Goal: Task Accomplishment & Management: Complete application form

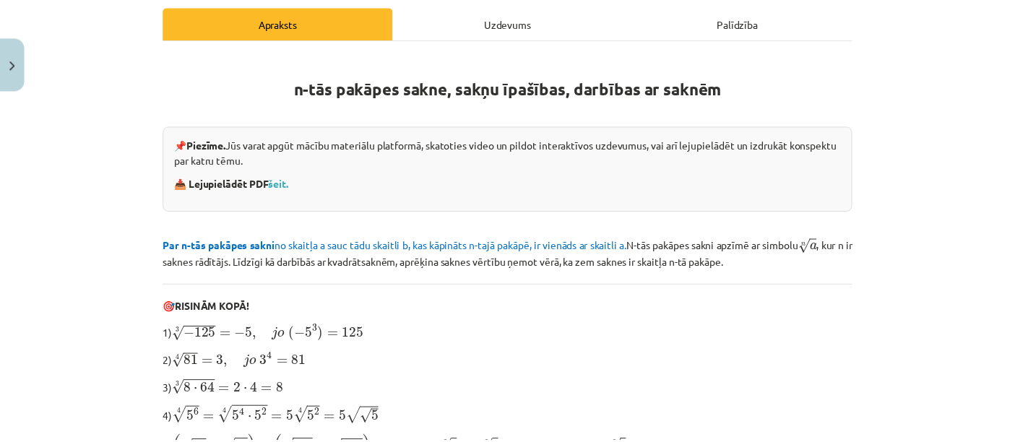
scroll to position [204, 0]
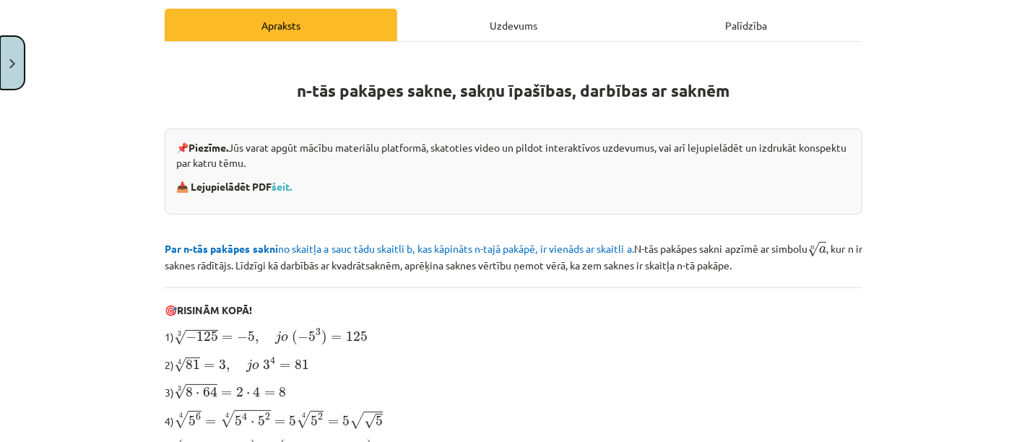
click at [9, 44] on button "Close" at bounding box center [12, 62] width 25 height 53
click at [68, 45] on div "Mācību tēma: Matemātikas i - 12. klases 1. ieskaites mācību materiāls (ab) #4 📝…" at bounding box center [513, 221] width 1027 height 442
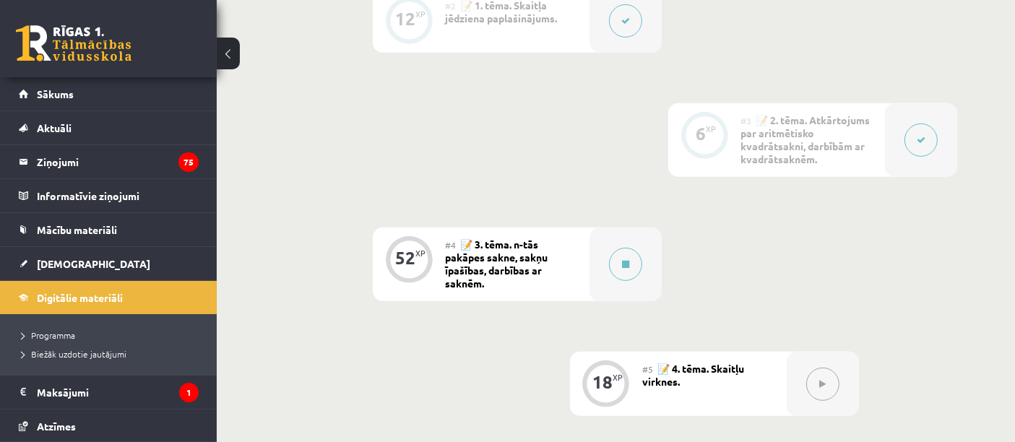
click at [68, 45] on link at bounding box center [74, 43] width 116 height 36
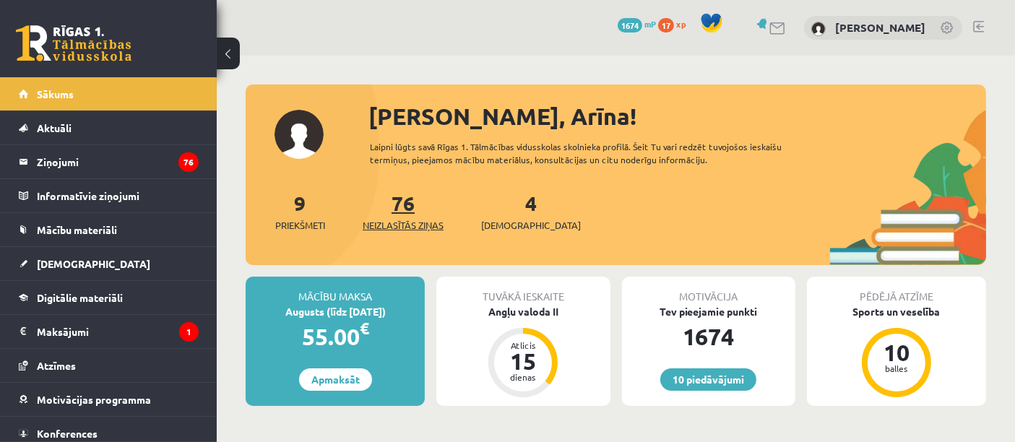
drag, startPoint x: 0, startPoint y: 0, endPoint x: 396, endPoint y: 213, distance: 449.5
click at [396, 213] on link "76 Neizlasītās ziņas" at bounding box center [403, 211] width 81 height 43
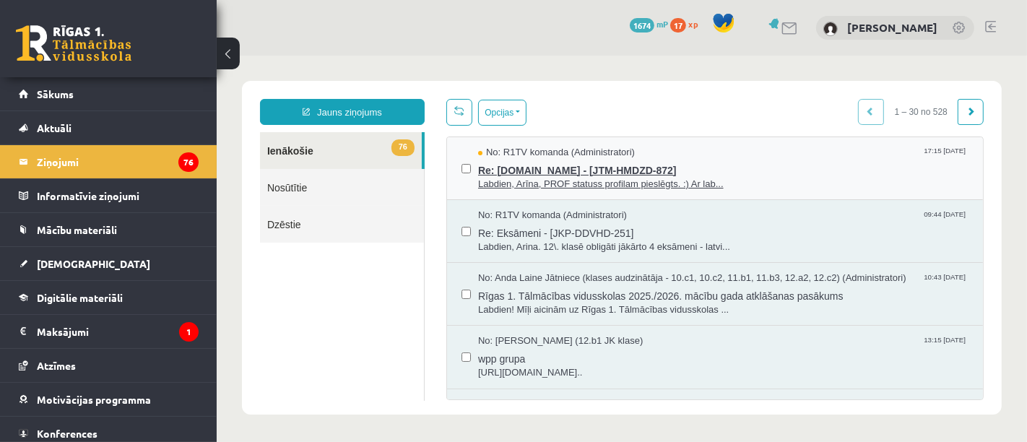
click at [658, 177] on span "Labdien, Arīna, PROF statuss profilam pieslēgts. :) Ar lab..." at bounding box center [722, 184] width 490 height 14
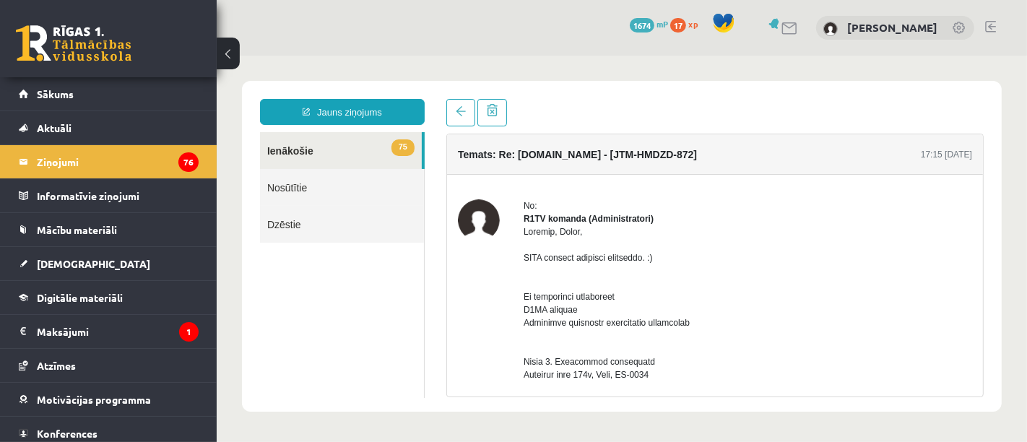
click at [63, 38] on link at bounding box center [74, 43] width 116 height 36
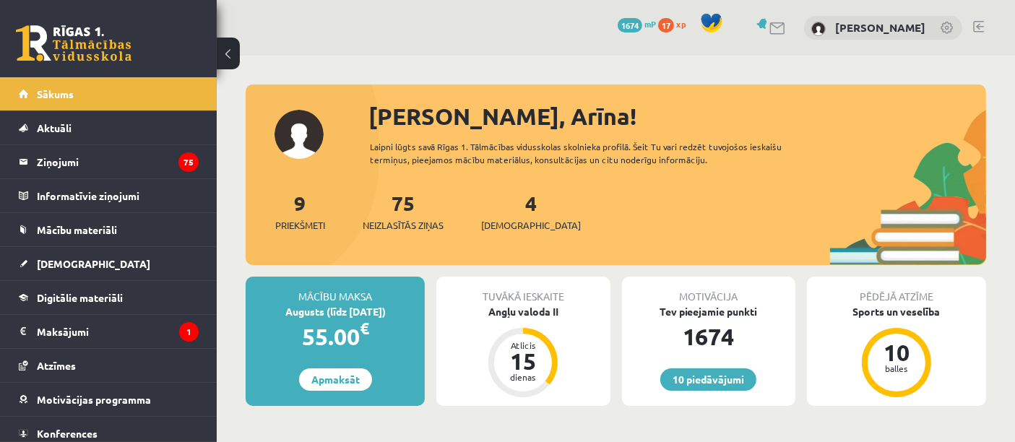
click at [434, 207] on div "75 Neizlasītās ziņas" at bounding box center [403, 210] width 81 height 45
drag, startPoint x: 399, startPoint y: 236, endPoint x: 388, endPoint y: 225, distance: 15.8
click at [388, 225] on span "Neizlasītās ziņas" at bounding box center [403, 225] width 81 height 14
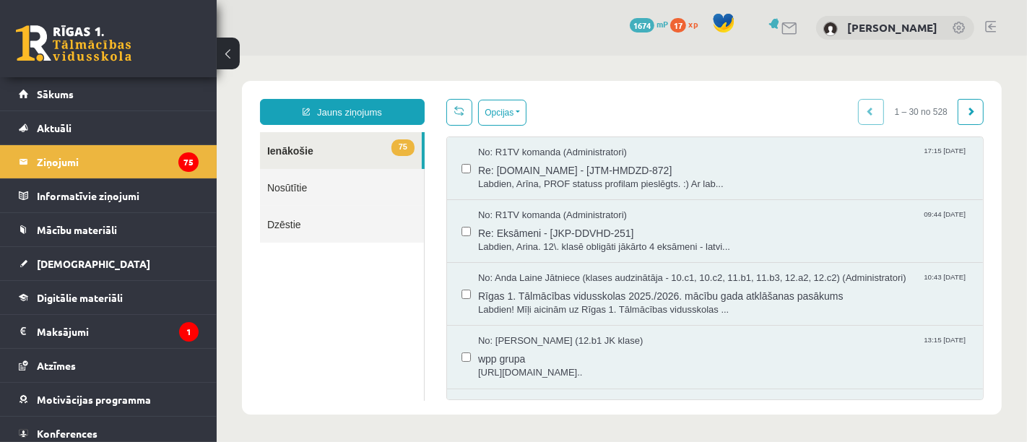
click at [86, 42] on link at bounding box center [74, 43] width 116 height 36
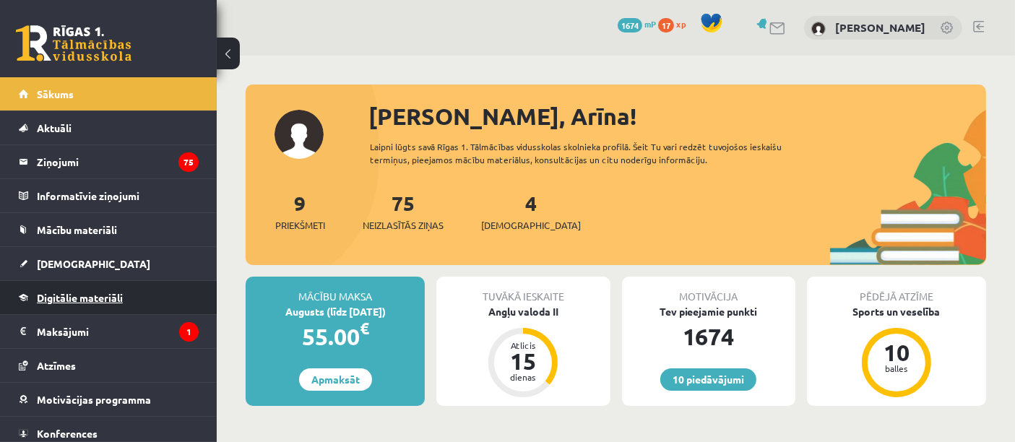
click at [82, 287] on link "Digitālie materiāli" at bounding box center [109, 297] width 180 height 33
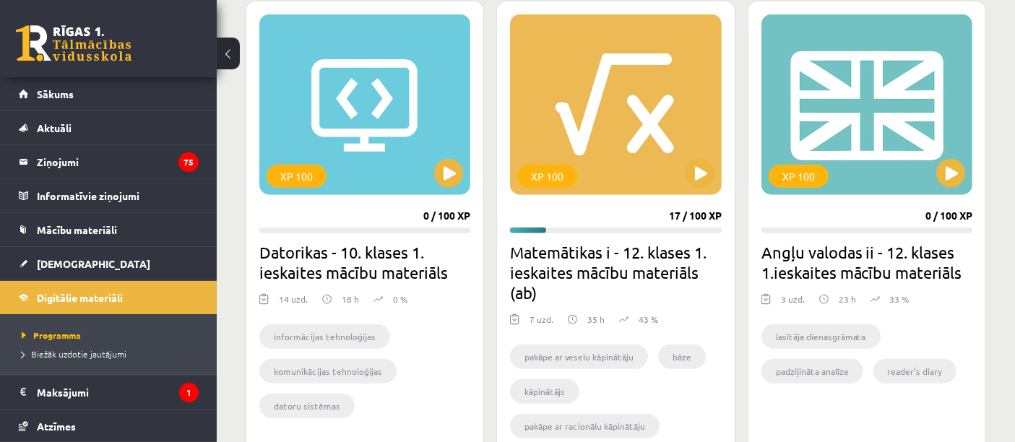
scroll to position [1336, 0]
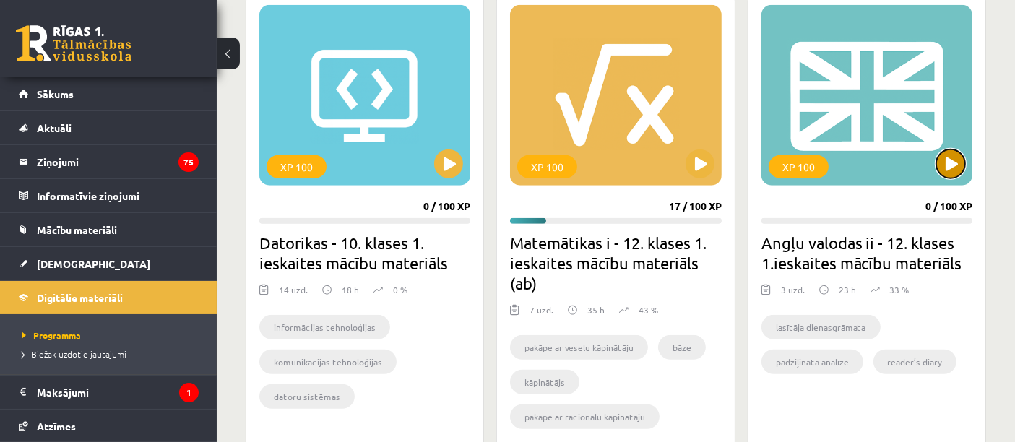
click at [958, 157] on button at bounding box center [950, 163] width 29 height 29
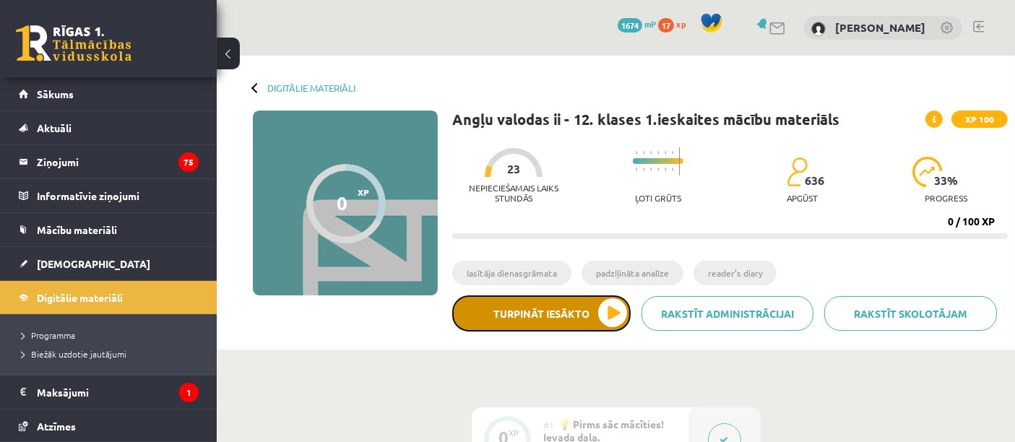
click at [604, 307] on button "Turpināt iesākto" at bounding box center [541, 313] width 178 height 36
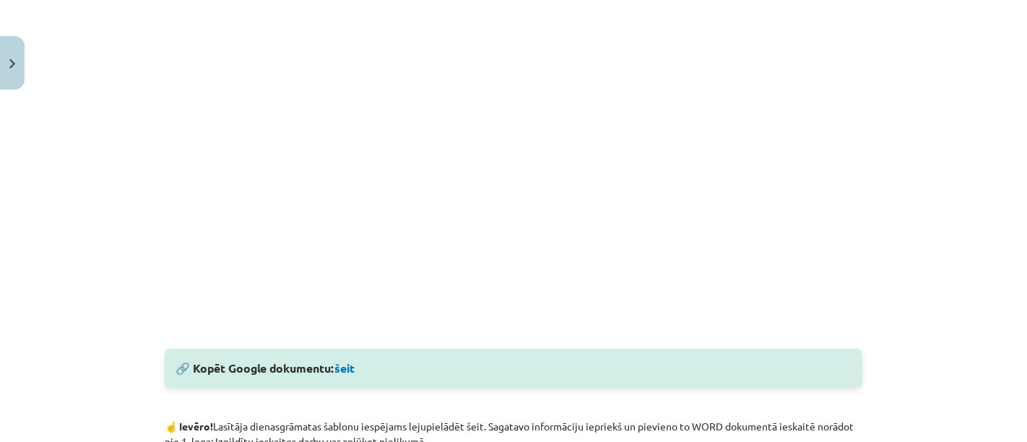
scroll to position [204, 0]
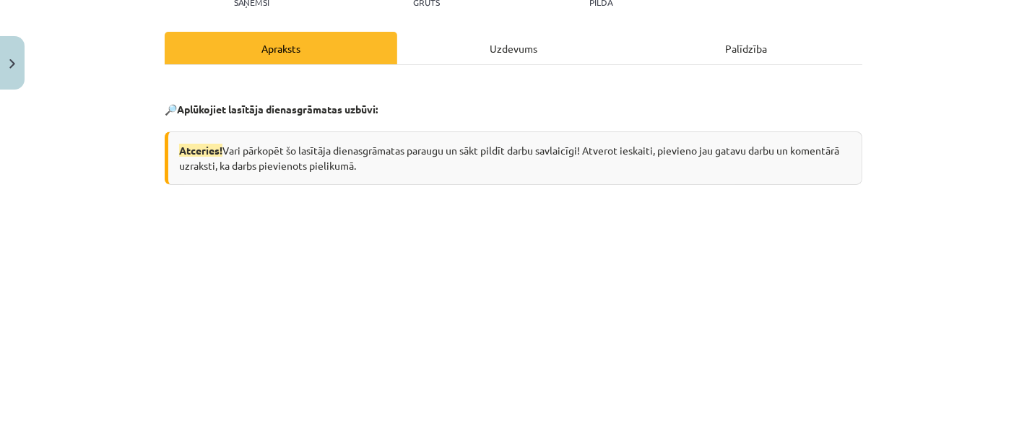
click at [852, 286] on p at bounding box center [514, 430] width 698 height 415
click at [910, 148] on div "Mācību tēma: Angļu valodas ii - 12. klases 1.ieskaites mācību materiāls #2 📝 Tē…" at bounding box center [513, 221] width 1027 height 442
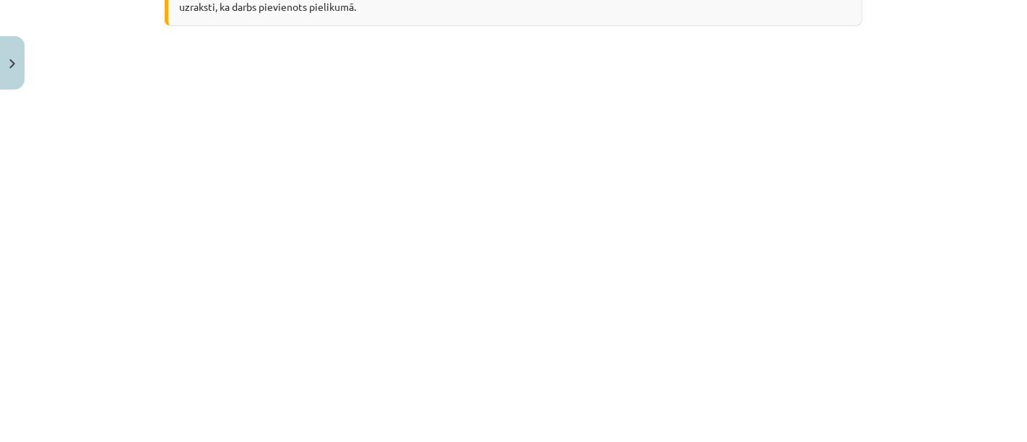
scroll to position [0, 0]
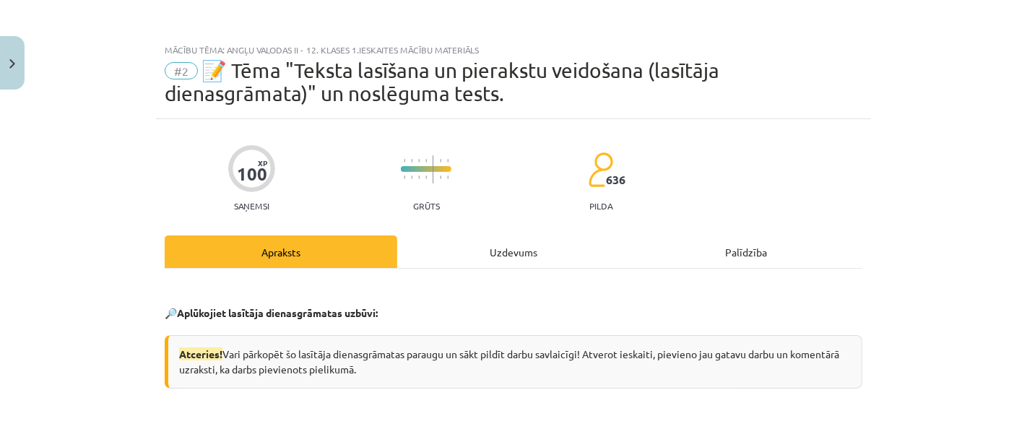
click at [398, 309] on p "🔎 Aplūkojiet lasītāja dienasgrāmatas uzbūvi:" at bounding box center [514, 312] width 698 height 15
click at [963, 82] on div "Mācību tēma: Angļu valodas ii - 12. klases 1.ieskaites mācību materiāls #2 📝 Tē…" at bounding box center [513, 221] width 1027 height 442
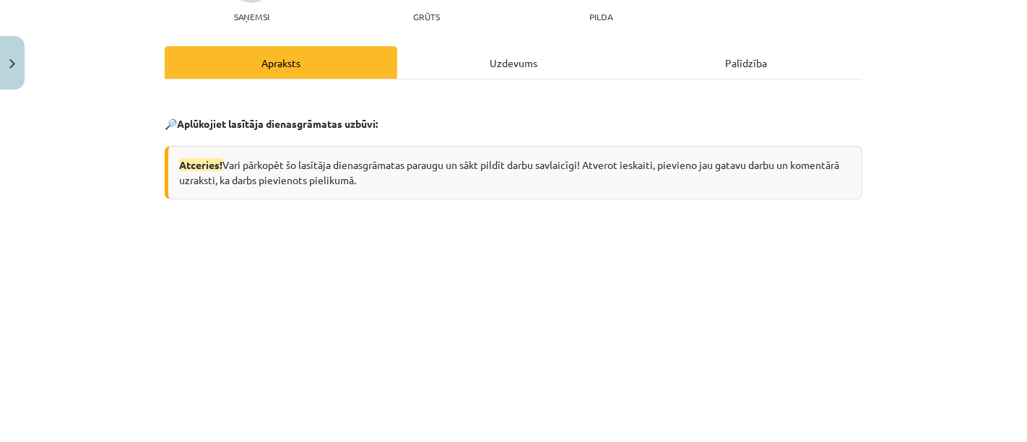
scroll to position [197, 0]
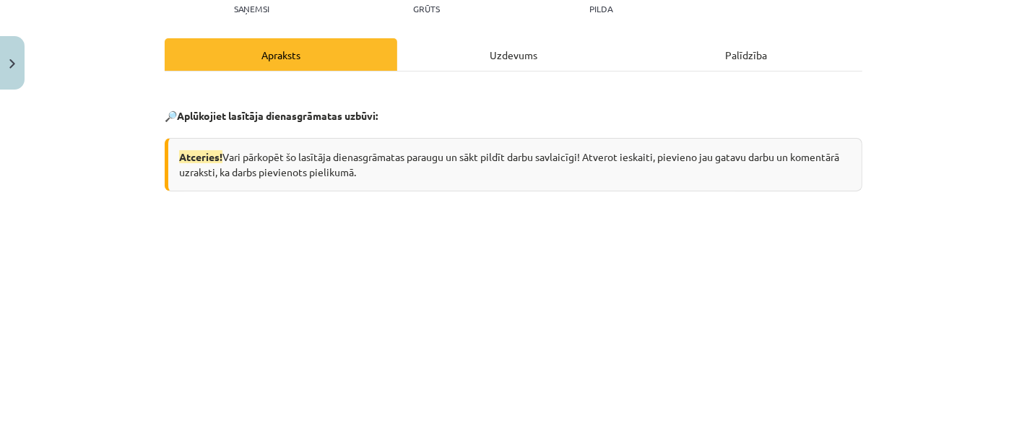
click at [499, 51] on div "Uzdevums" at bounding box center [513, 54] width 233 height 32
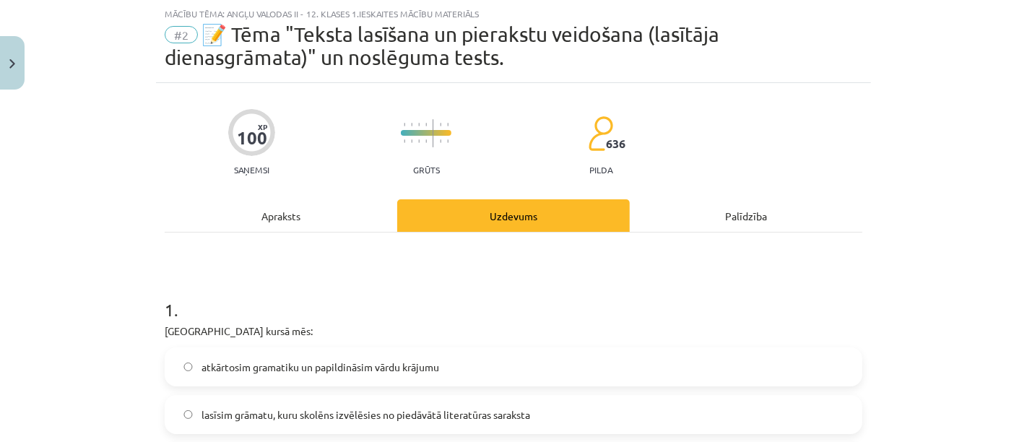
scroll to position [35, 0]
click at [298, 226] on div "Apraksts" at bounding box center [281, 216] width 233 height 32
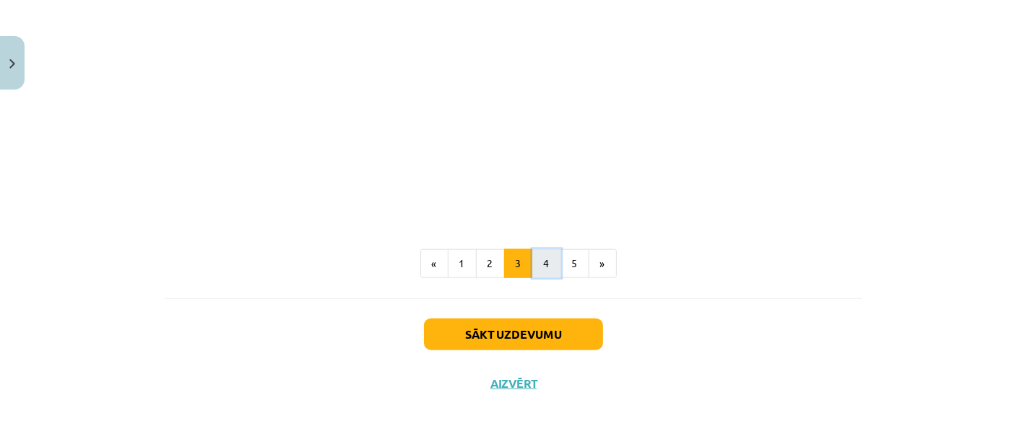
click at [532, 261] on button "4" at bounding box center [546, 263] width 29 height 29
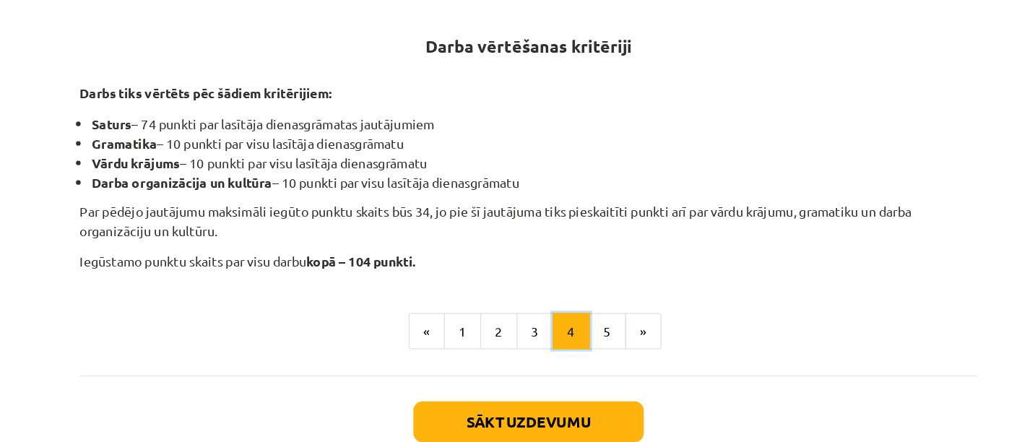
scroll to position [223, 0]
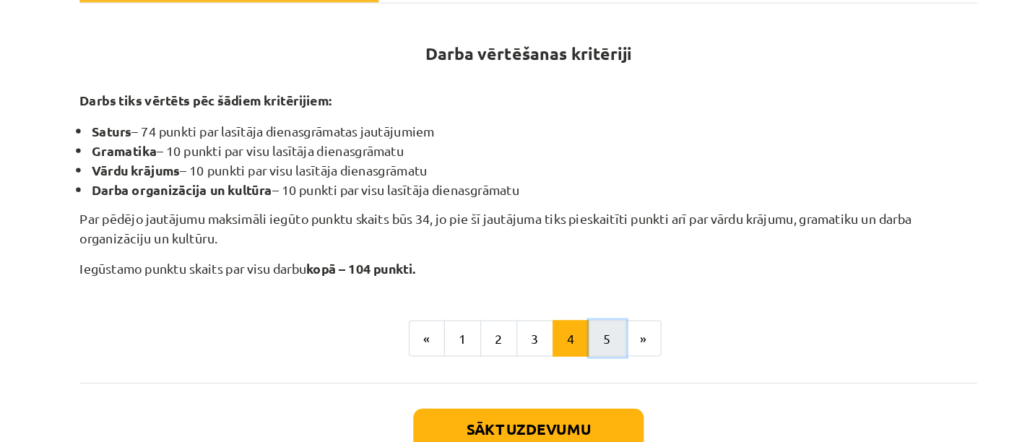
click at [567, 293] on button "5" at bounding box center [574, 306] width 29 height 29
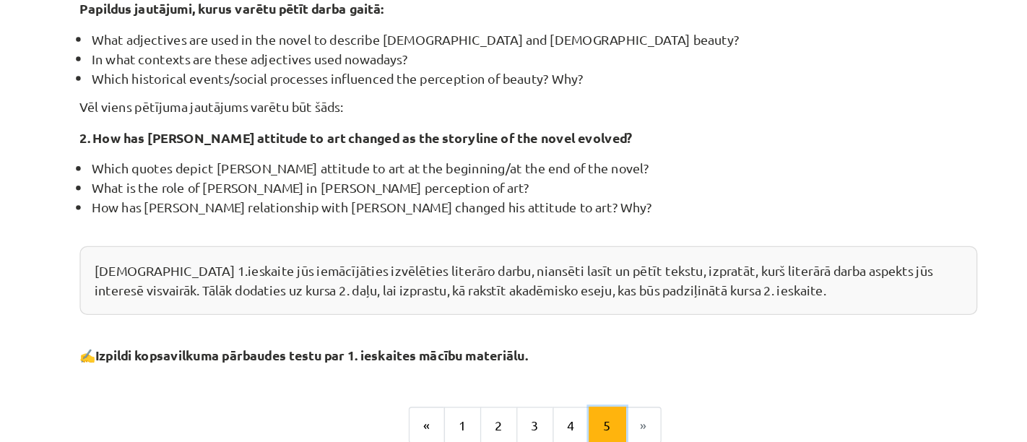
scroll to position [529, 0]
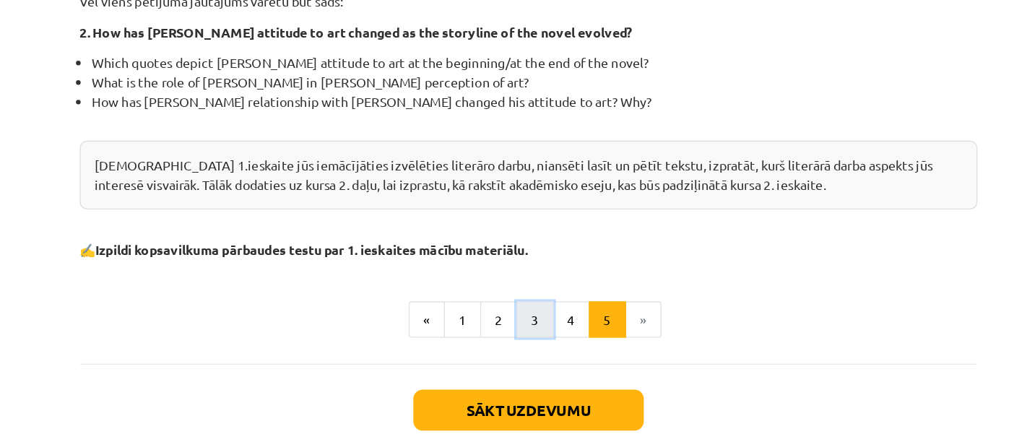
click at [524, 259] on button "3" at bounding box center [518, 264] width 29 height 29
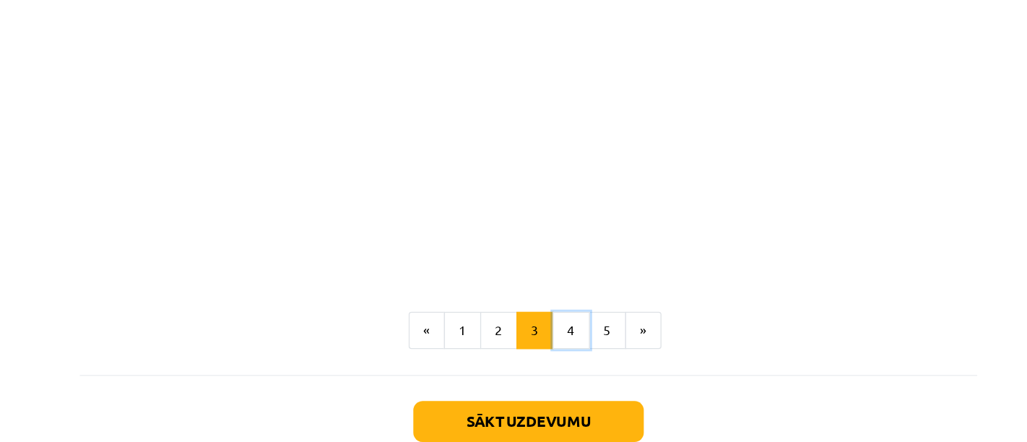
click at [544, 259] on button "4" at bounding box center [546, 263] width 29 height 29
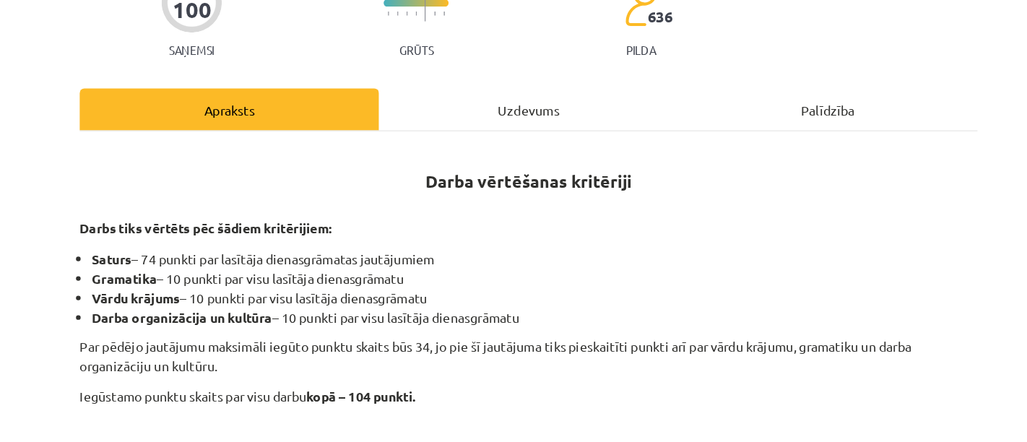
scroll to position [266, 0]
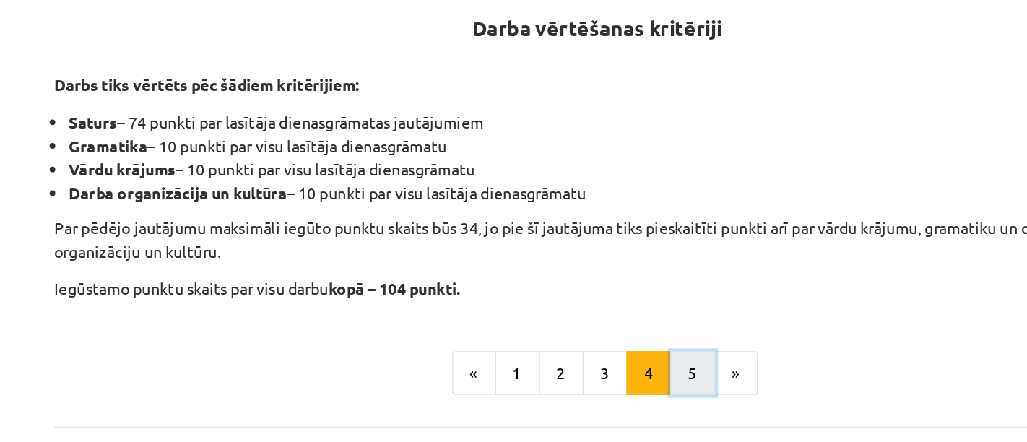
click at [568, 258] on button "5" at bounding box center [574, 263] width 29 height 29
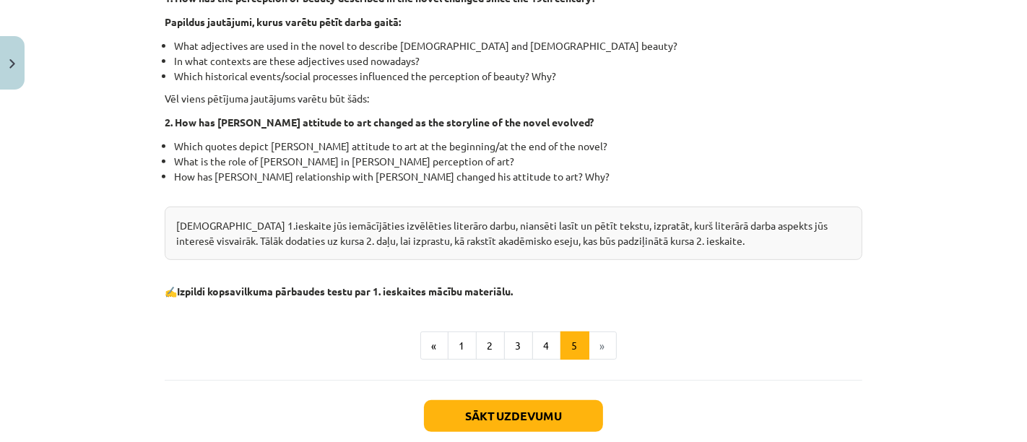
scroll to position [451, 0]
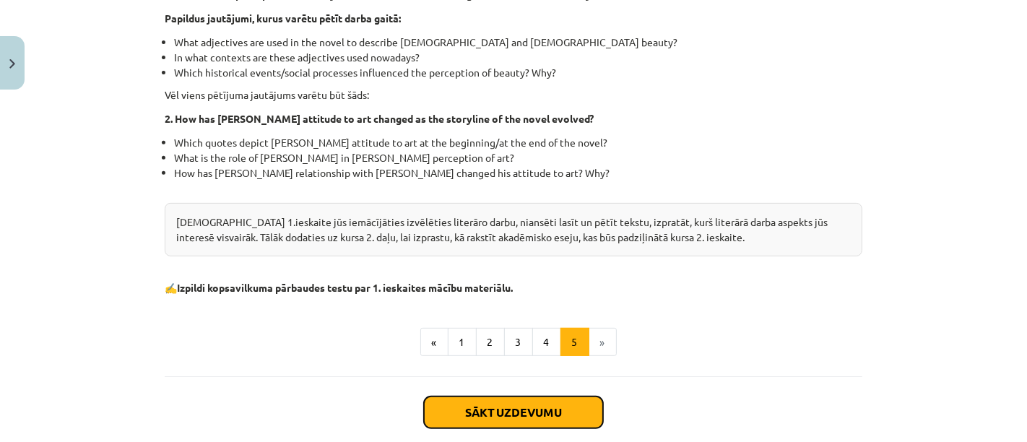
click at [501, 415] on button "Sākt uzdevumu" at bounding box center [513, 412] width 179 height 32
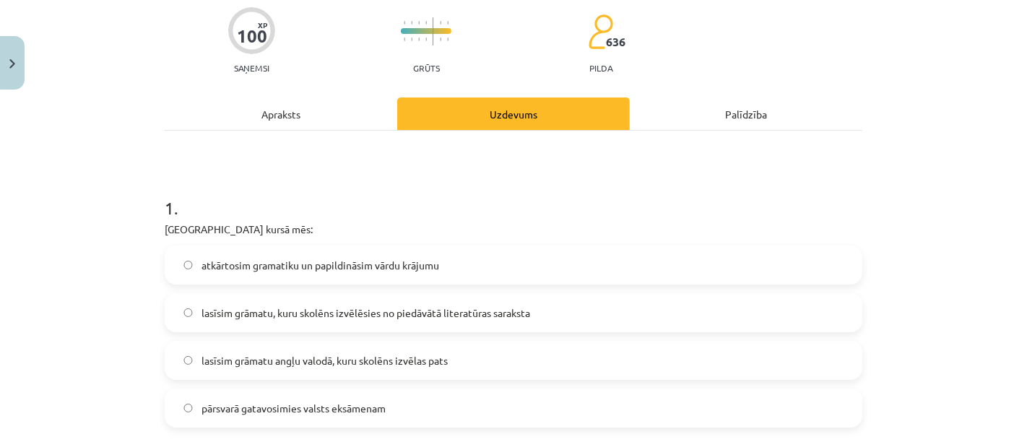
scroll to position [138, 0]
click at [461, 316] on span "lasīsim grāmatu, kuru skolēns izvēlēsies no piedāvātā literatūras saraksta" at bounding box center [365, 312] width 329 height 15
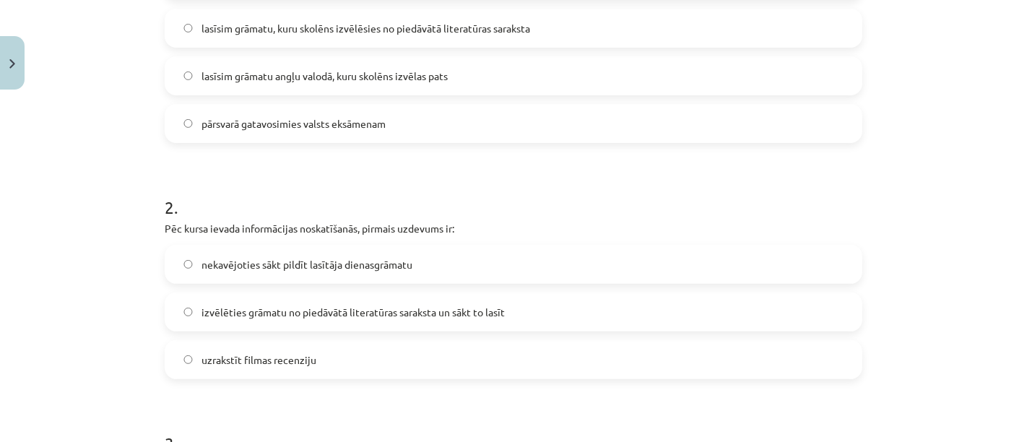
drag, startPoint x: 409, startPoint y: 306, endPoint x: 313, endPoint y: 310, distance: 96.1
click at [313, 310] on span "izvēlēties grāmatu no piedāvātā literatūras saraksta un sākt to lasīt" at bounding box center [352, 312] width 303 height 15
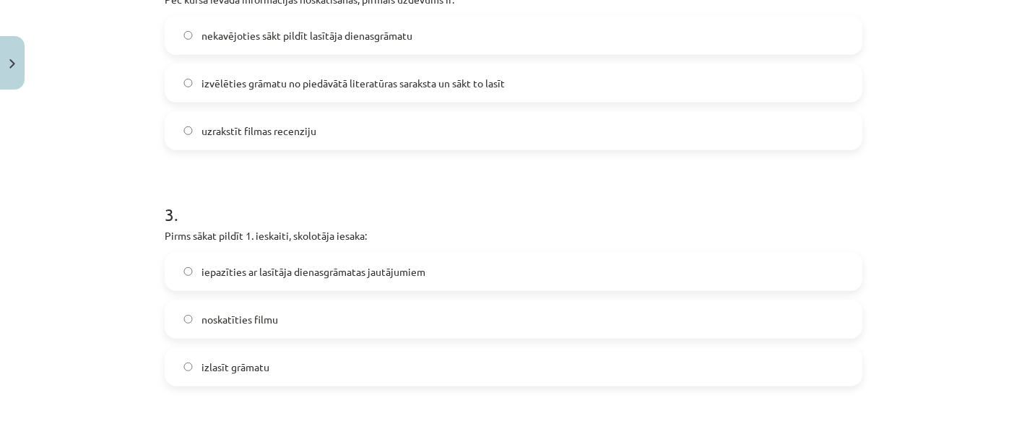
scroll to position [658, 0]
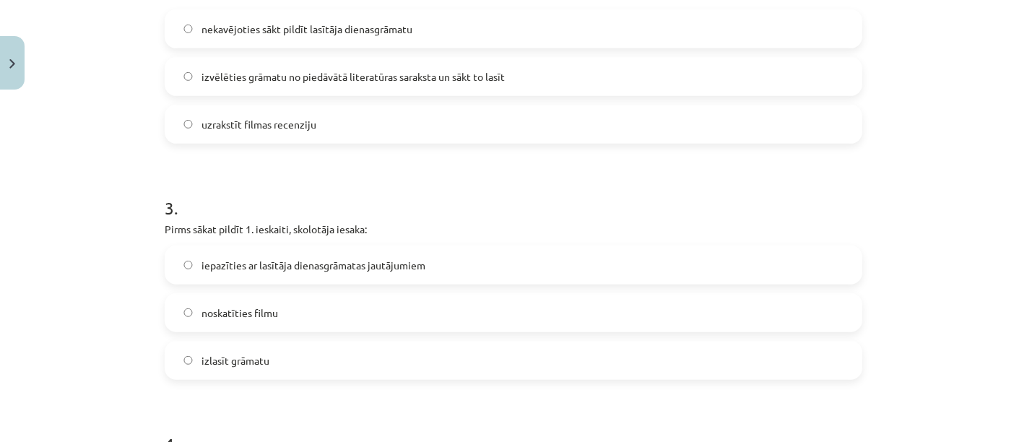
click at [316, 269] on span "iepazīties ar lasītāja dienasgrāmatas jautājumiem" at bounding box center [313, 265] width 224 height 15
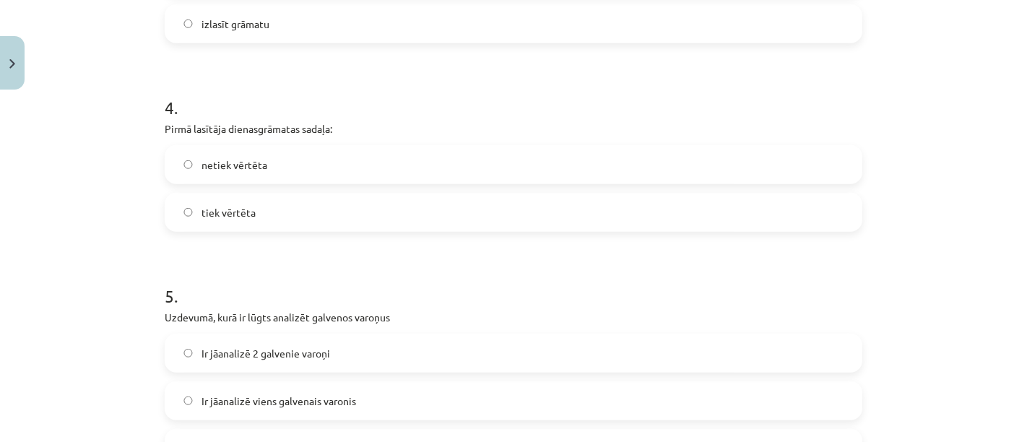
scroll to position [994, 0]
click at [268, 212] on label "tiek vērtēta" at bounding box center [513, 212] width 695 height 36
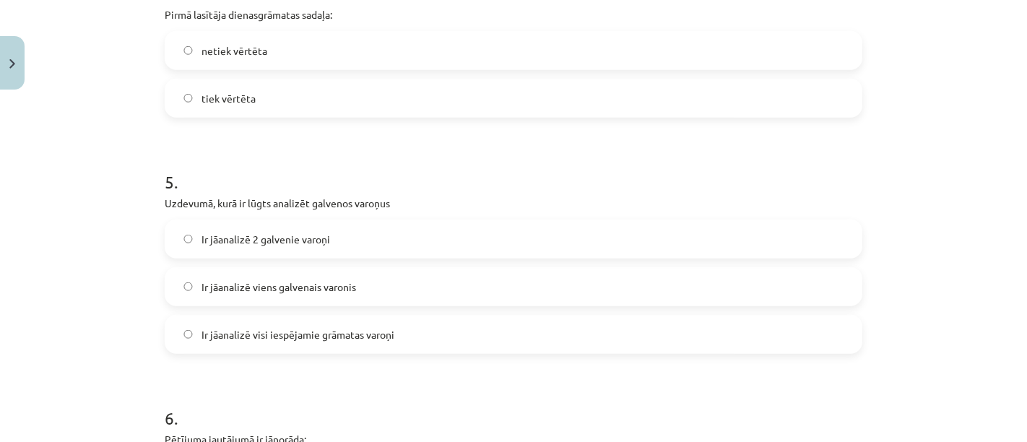
scroll to position [1158, 0]
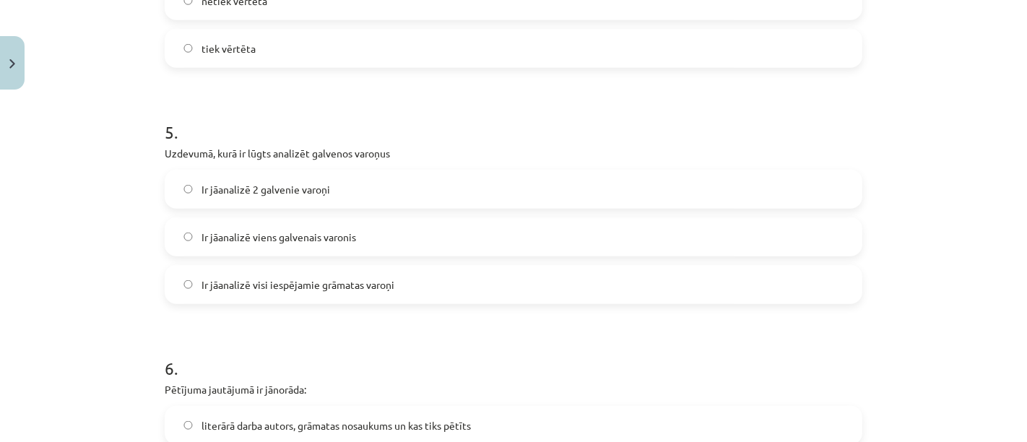
click at [329, 188] on label "Ir jāanalizē 2 galvenie varoņi" at bounding box center [513, 189] width 695 height 36
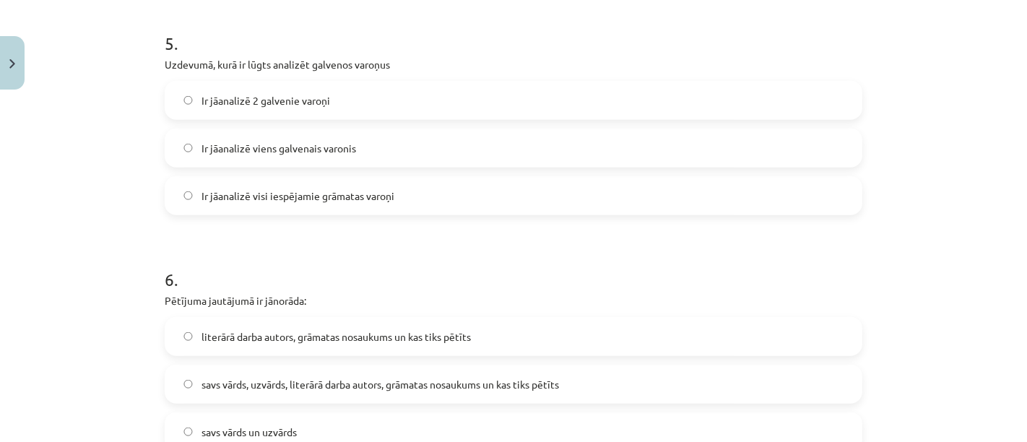
scroll to position [1304, 0]
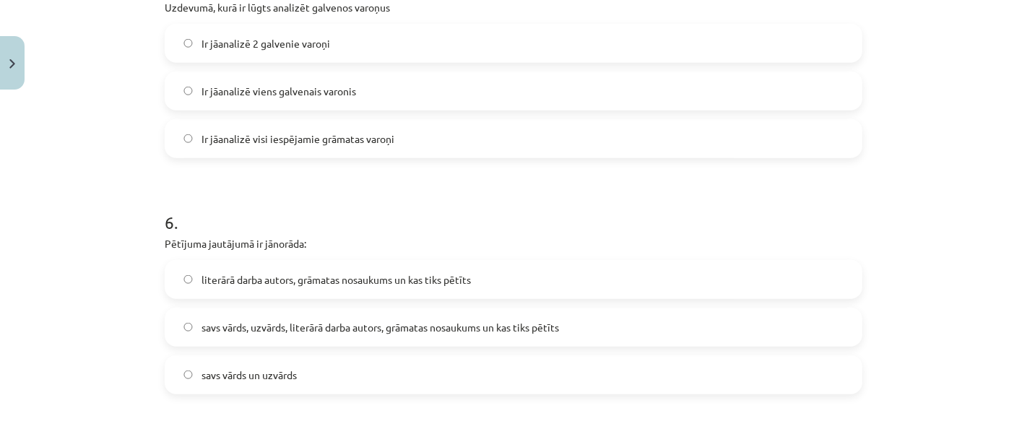
click at [334, 278] on span "literārā darba autors, grāmatas nosaukums un kas tiks pētīts" at bounding box center [335, 279] width 269 height 15
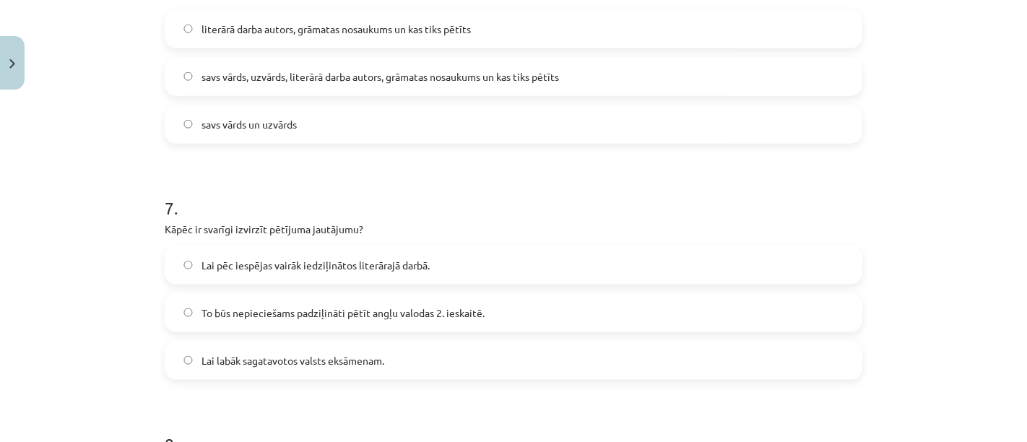
scroll to position [1556, 0]
click at [323, 317] on span "To būs nepieciešams padziļināti pētīt angļu valodas 2. ieskaitē." at bounding box center [342, 312] width 283 height 15
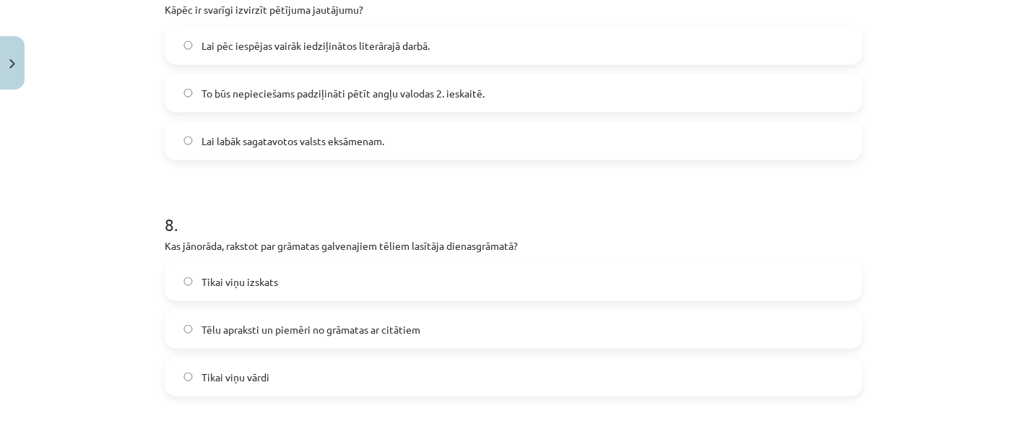
scroll to position [1775, 0]
click at [481, 320] on label "Tēlu apraksti un piemēri no grāmatas ar citātiem" at bounding box center [513, 329] width 695 height 36
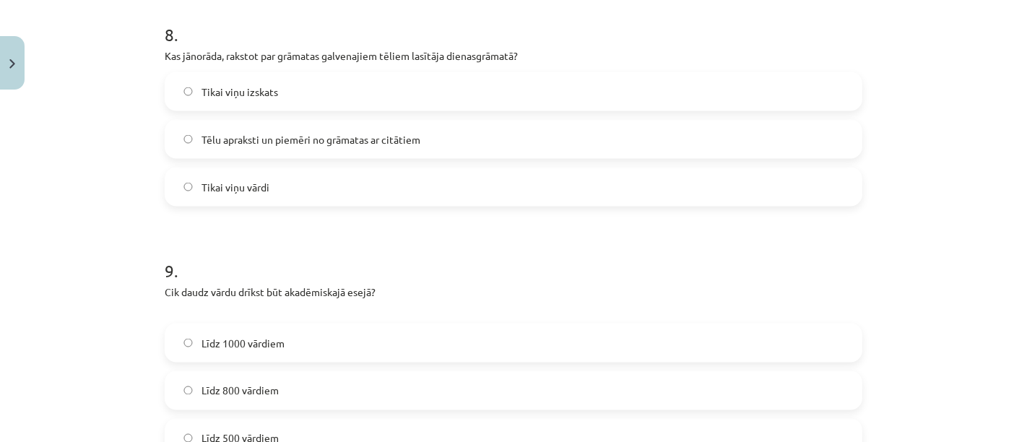
scroll to position [2071, 0]
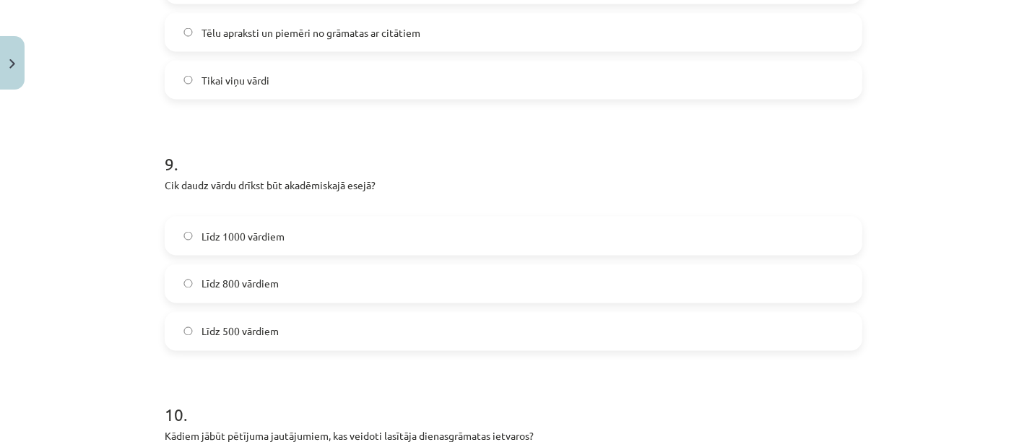
click at [399, 283] on label "Līdz 800 vārdiem" at bounding box center [513, 284] width 695 height 36
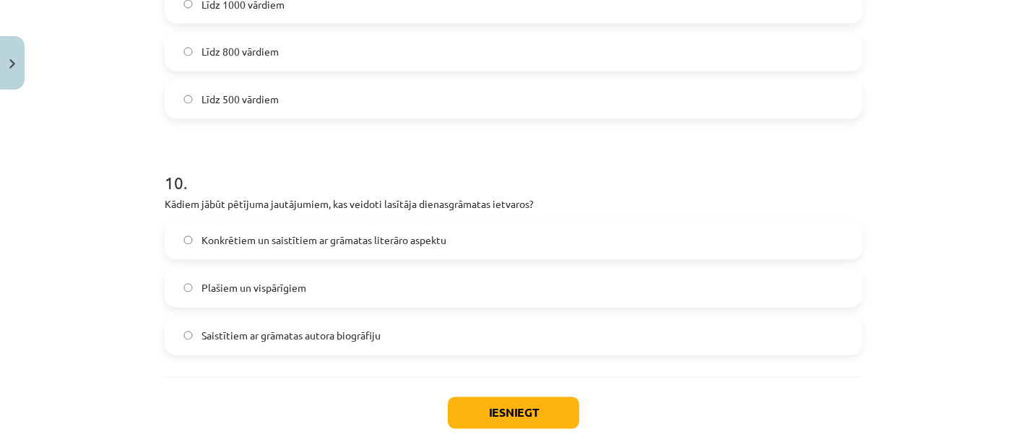
scroll to position [2301, 0]
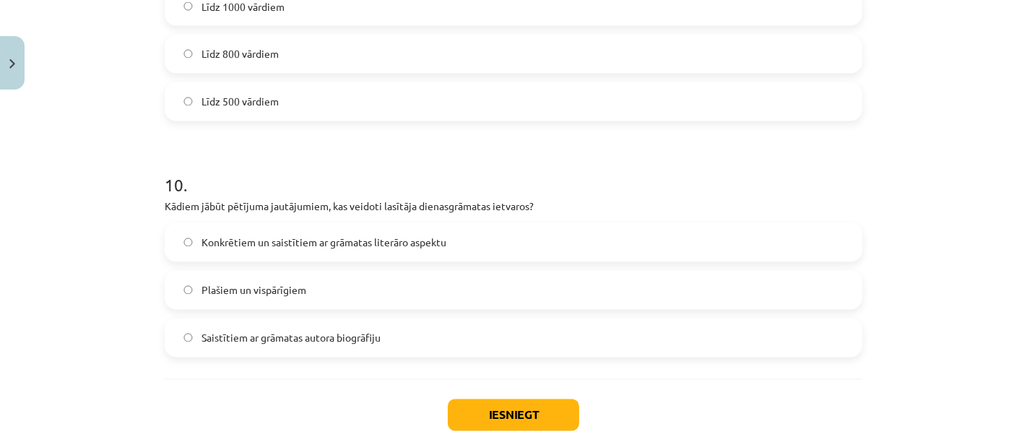
click at [414, 242] on span "Konkrētiem un saistītiem ar grāmatas literāro aspektu" at bounding box center [323, 242] width 245 height 15
click at [493, 408] on button "Iesniegt" at bounding box center [513, 415] width 131 height 32
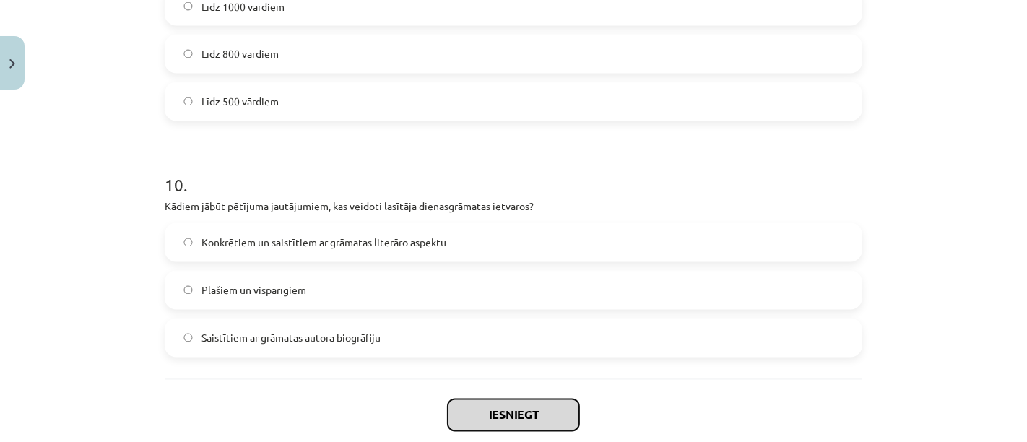
click at [493, 408] on button "Iesniegt" at bounding box center [513, 415] width 131 height 32
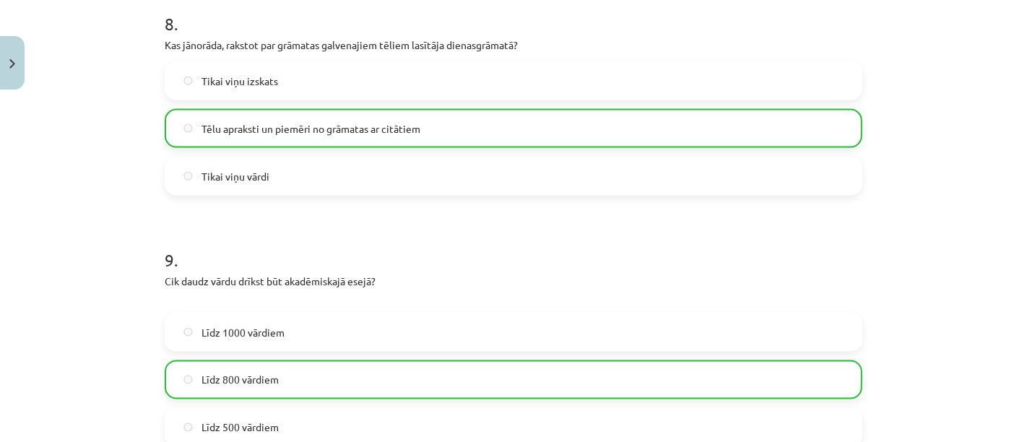
scroll to position [2427, 0]
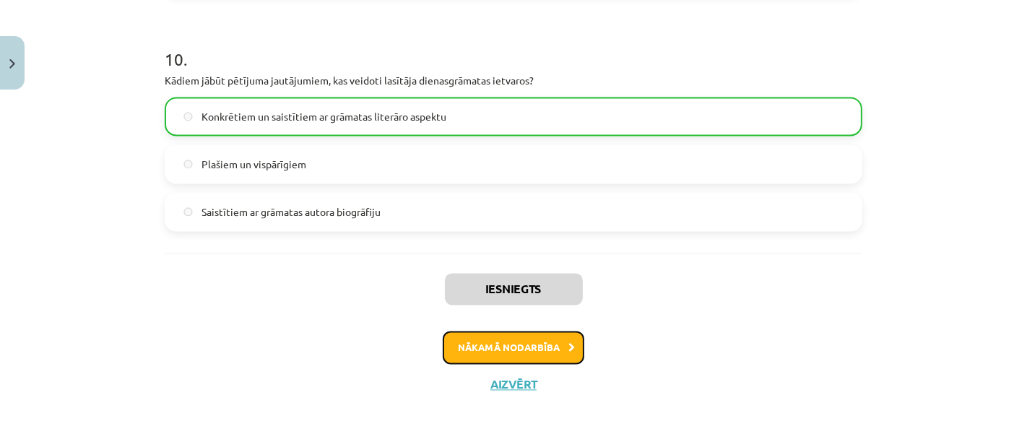
click at [507, 337] on button "Nākamā nodarbība" at bounding box center [514, 347] width 142 height 33
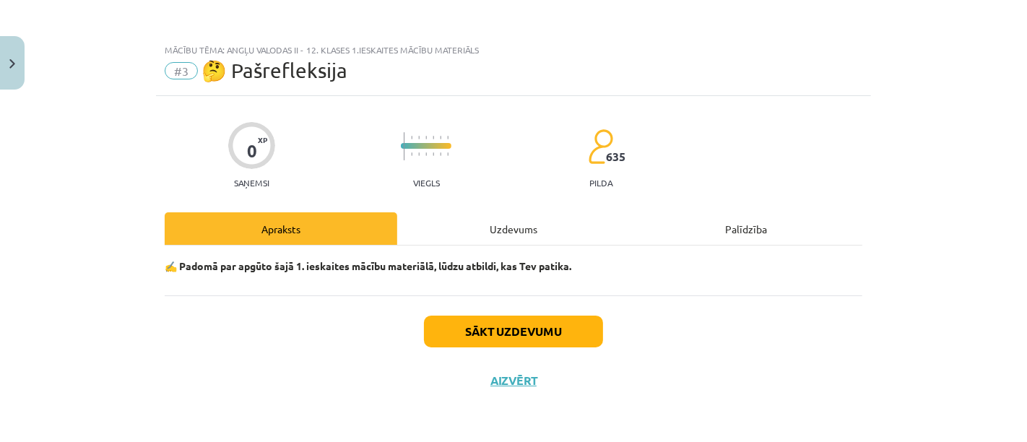
scroll to position [0, 0]
click at [563, 213] on div "Uzdevums" at bounding box center [513, 228] width 233 height 32
click at [561, 214] on div "Uzdevums" at bounding box center [513, 228] width 233 height 32
click at [448, 272] on div "✍️ Padomā par apgūto šajā 1. ieskaites mācību materiālā, lūdzu atbildi, kas Tev…" at bounding box center [514, 271] width 698 height 50
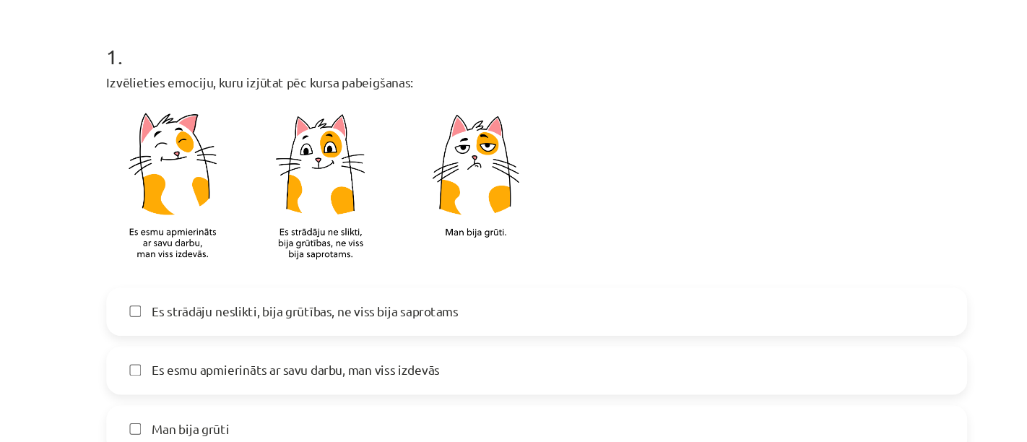
scroll to position [223, 0]
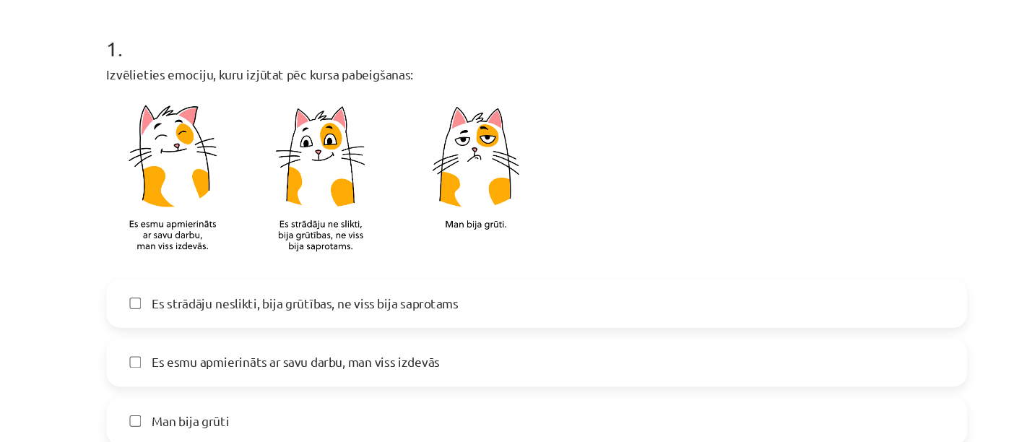
click at [270, 349] on span "Es esmu apmierināts ar savu darbu, man viss izdevās" at bounding box center [317, 354] width 233 height 15
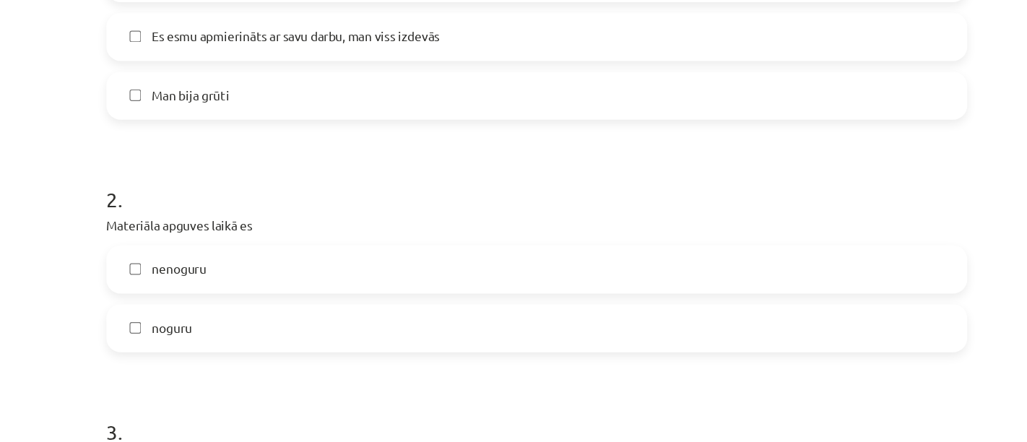
scroll to position [501, 0]
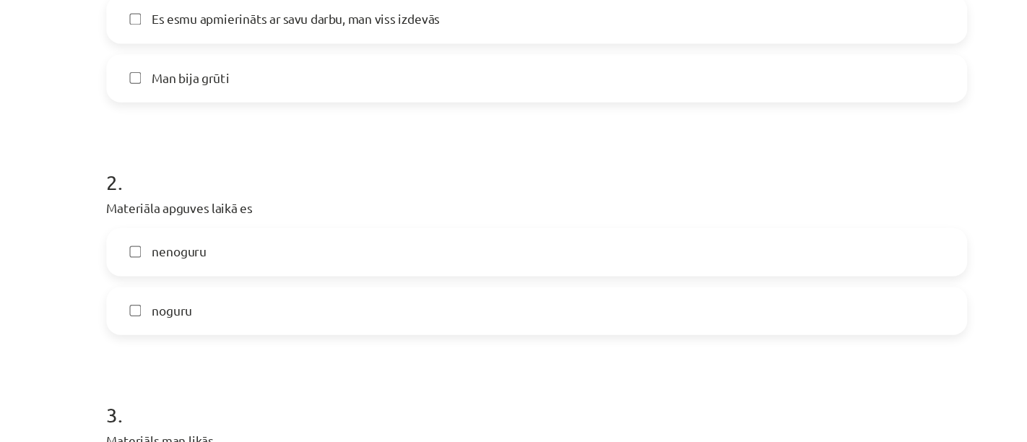
click at [262, 319] on label "noguru" at bounding box center [513, 313] width 695 height 36
click at [255, 253] on label "nenoguru" at bounding box center [513, 265] width 695 height 36
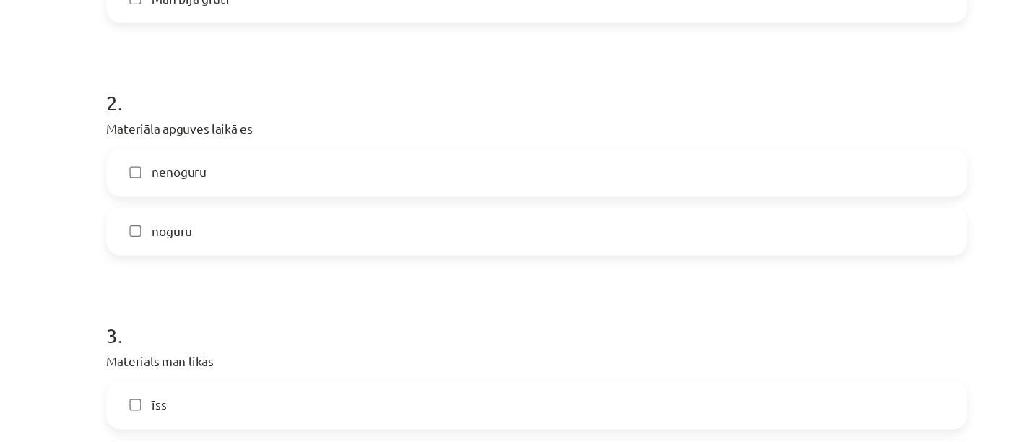
click at [255, 253] on label "noguru" at bounding box center [513, 248] width 695 height 36
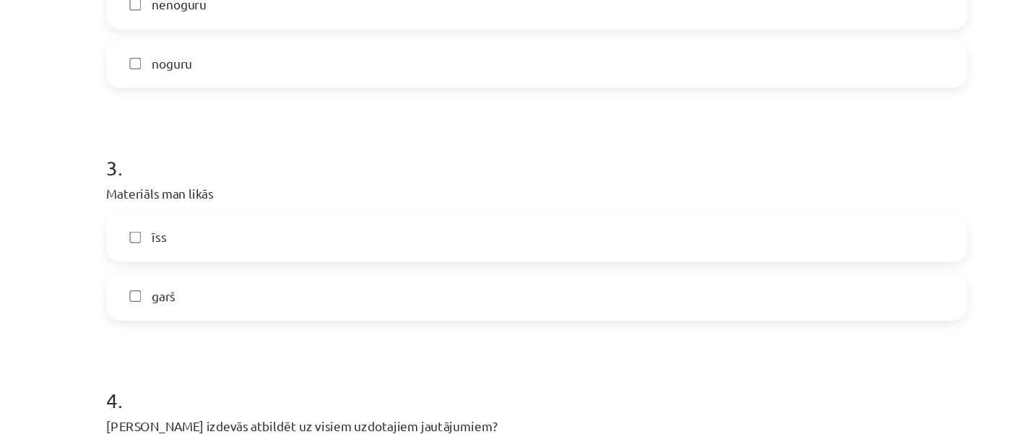
click at [243, 255] on label "īss" at bounding box center [513, 253] width 695 height 36
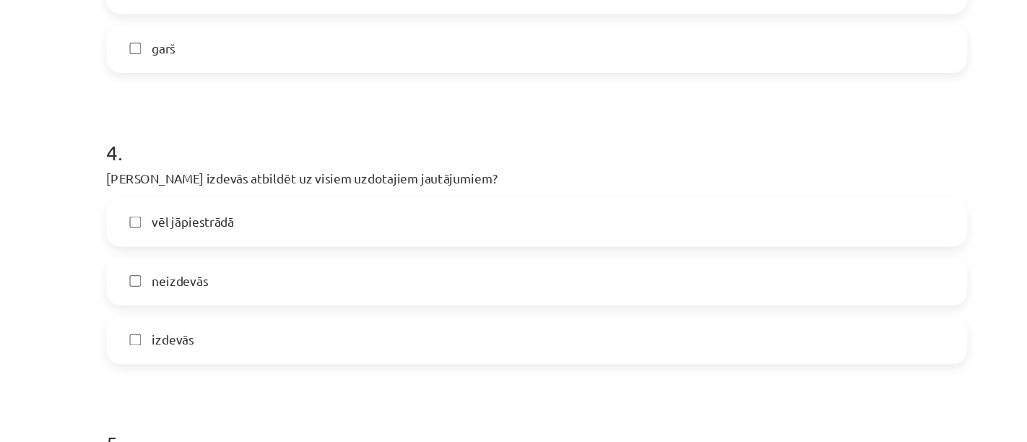
scroll to position [901, 0]
click at [251, 338] on label "izdevās" at bounding box center [513, 337] width 695 height 36
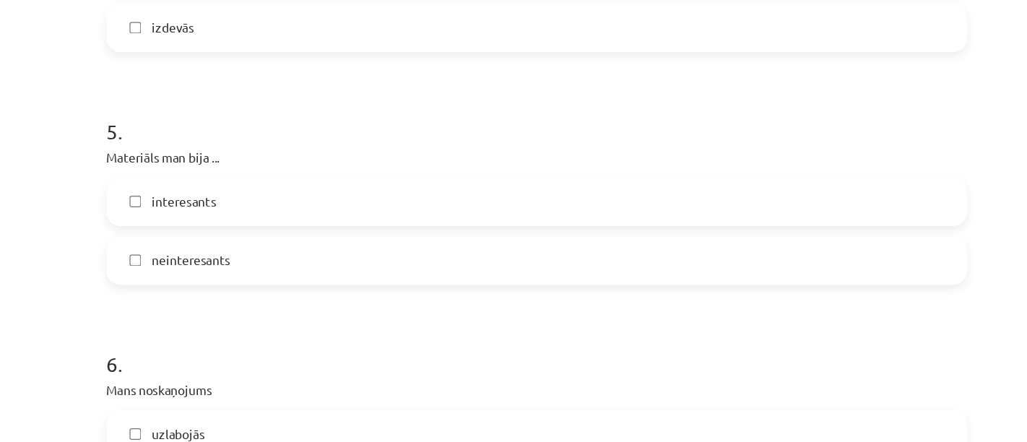
scroll to position [1155, 0]
click at [267, 216] on label "interesants" at bounding box center [513, 224] width 695 height 36
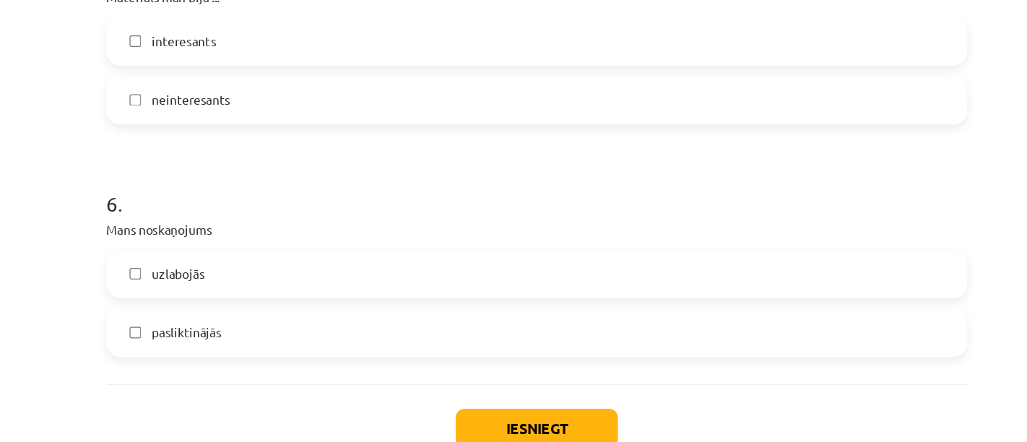
scroll to position [1303, 0]
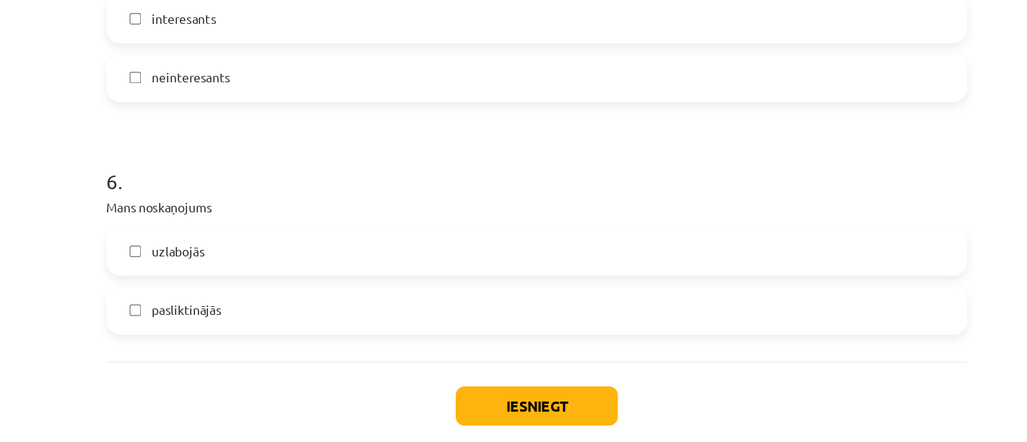
click at [265, 259] on label "uzlabojās" at bounding box center [513, 265] width 695 height 36
click at [453, 389] on button "Iesniegt" at bounding box center [513, 390] width 131 height 32
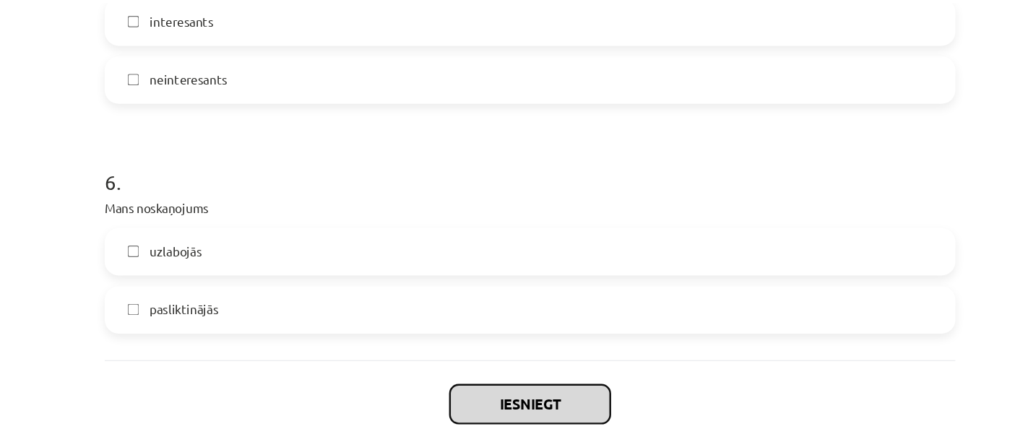
scroll to position [1358, 0]
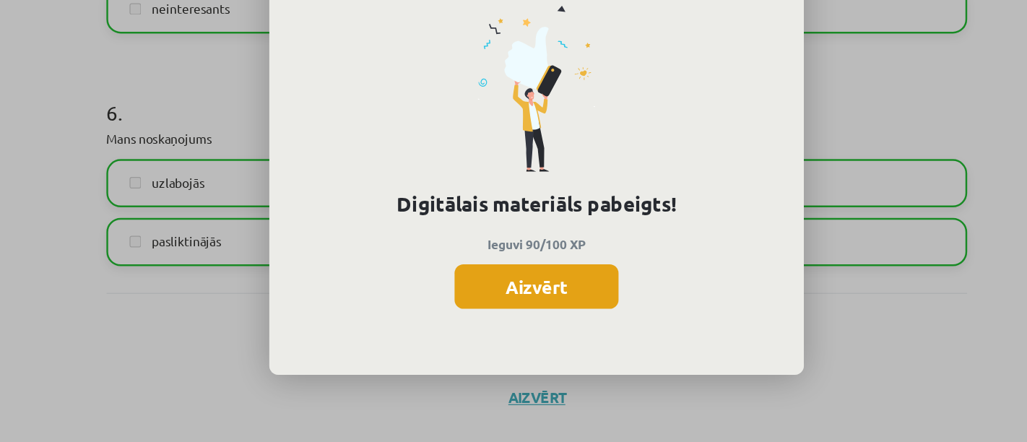
click at [495, 310] on button "Aizvērt" at bounding box center [513, 293] width 133 height 36
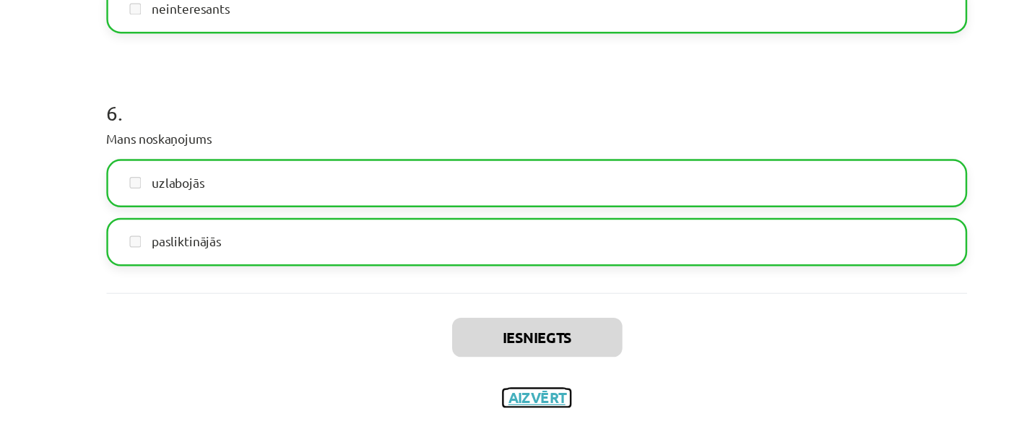
click at [510, 383] on button "Aizvērt" at bounding box center [513, 383] width 55 height 14
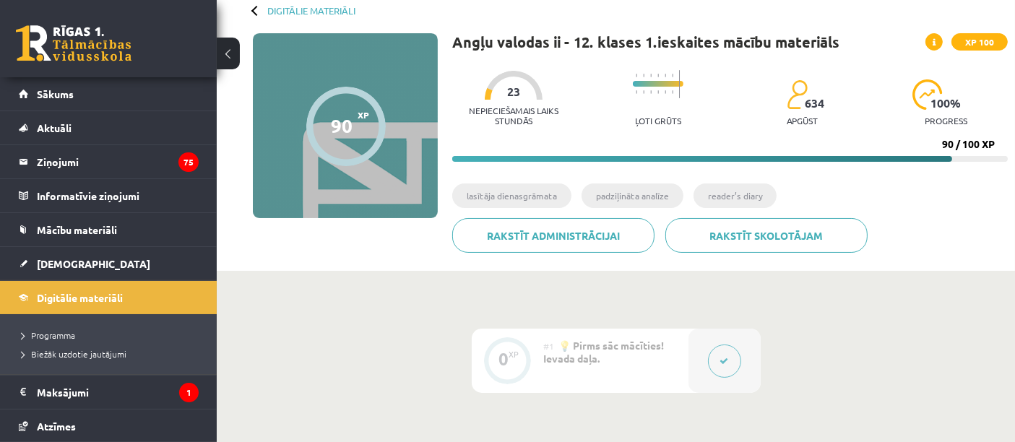
scroll to position [0, 0]
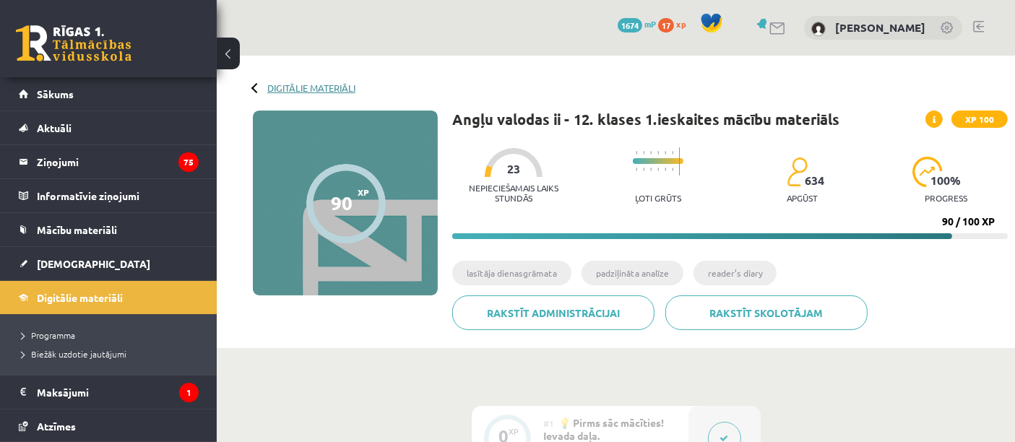
click at [289, 84] on link "Digitālie materiāli" at bounding box center [311, 87] width 88 height 11
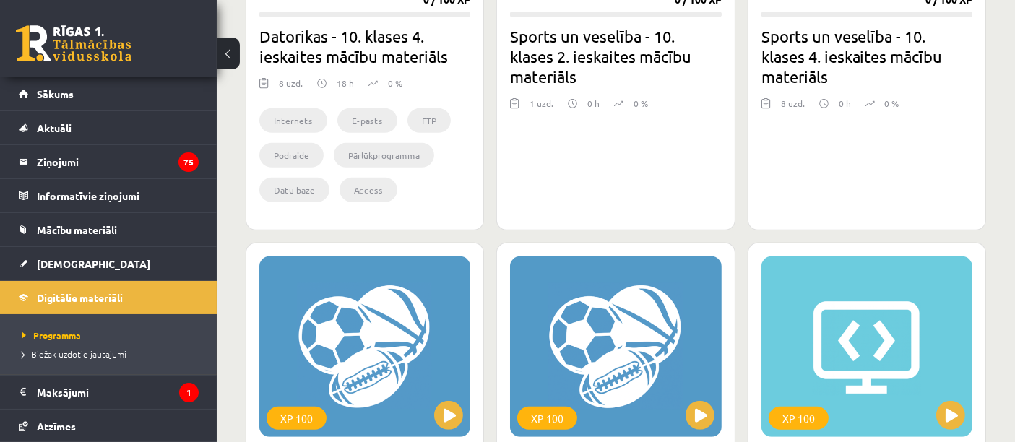
scroll to position [522, 0]
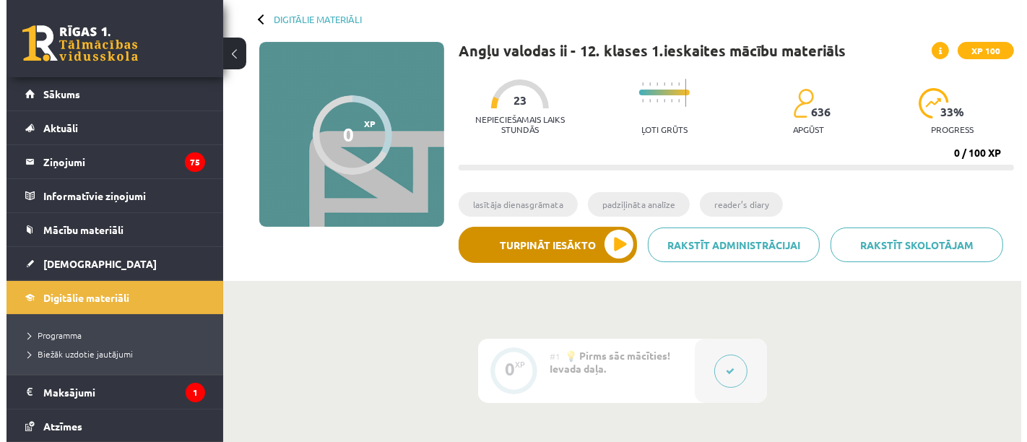
scroll to position [64, 0]
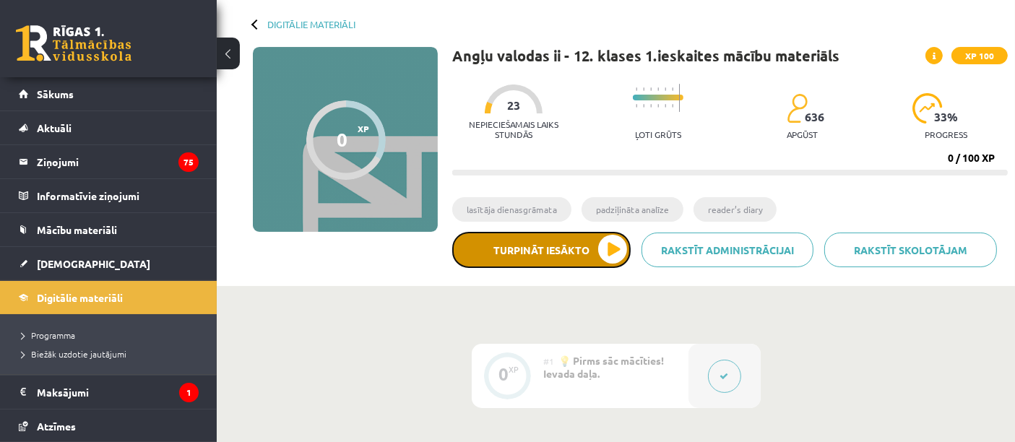
click at [545, 245] on button "Turpināt iesākto" at bounding box center [541, 250] width 178 height 36
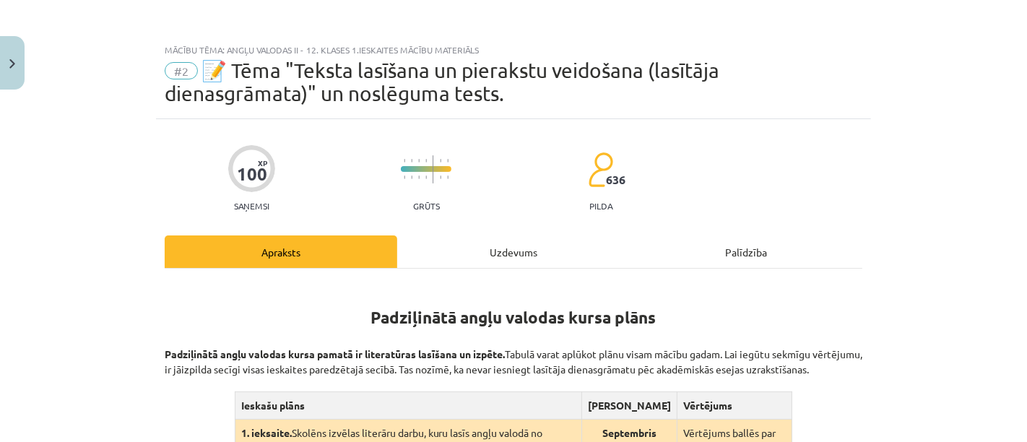
click at [516, 245] on div "Uzdevums" at bounding box center [513, 251] width 233 height 32
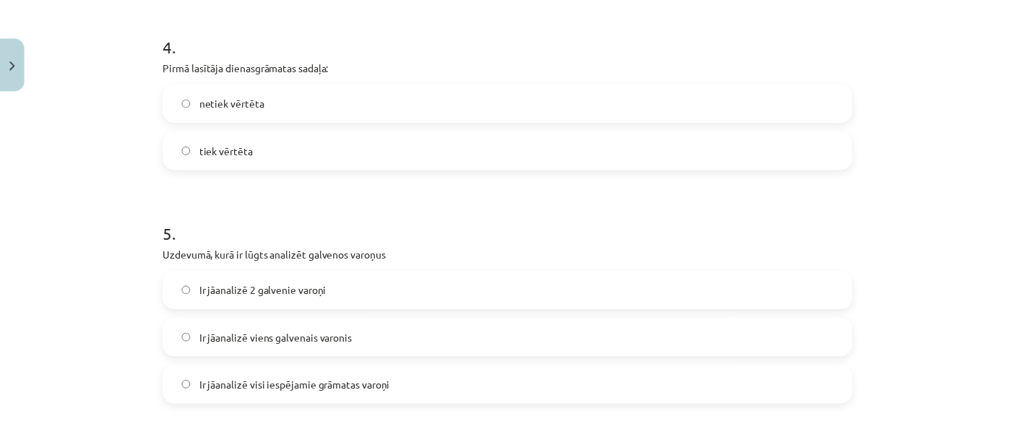
scroll to position [1057, 0]
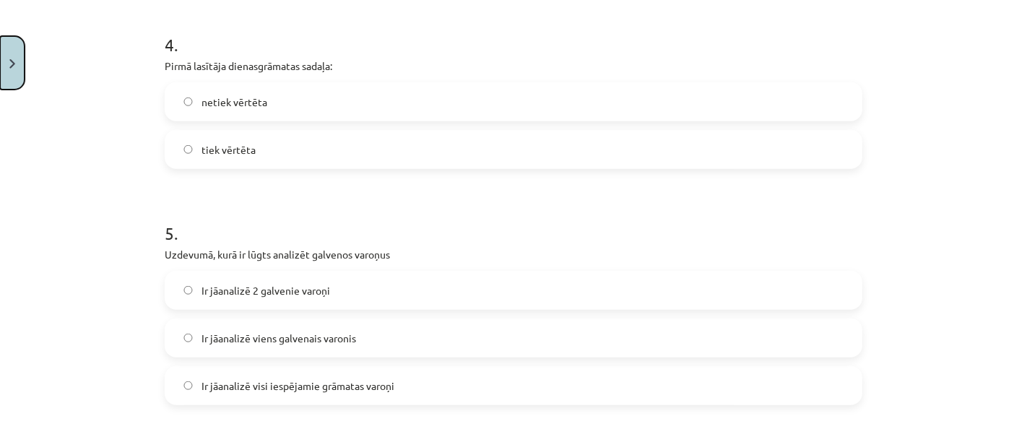
click at [11, 59] on img "Close" at bounding box center [12, 63] width 6 height 9
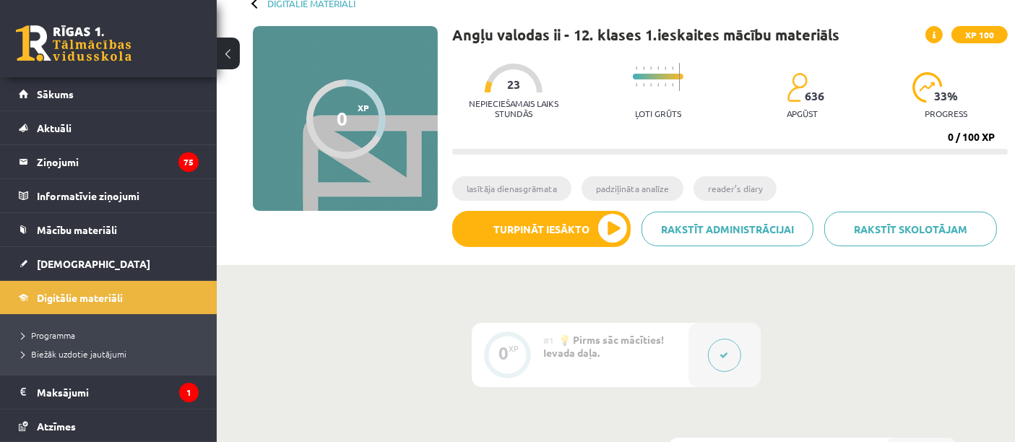
scroll to position [67, 0]
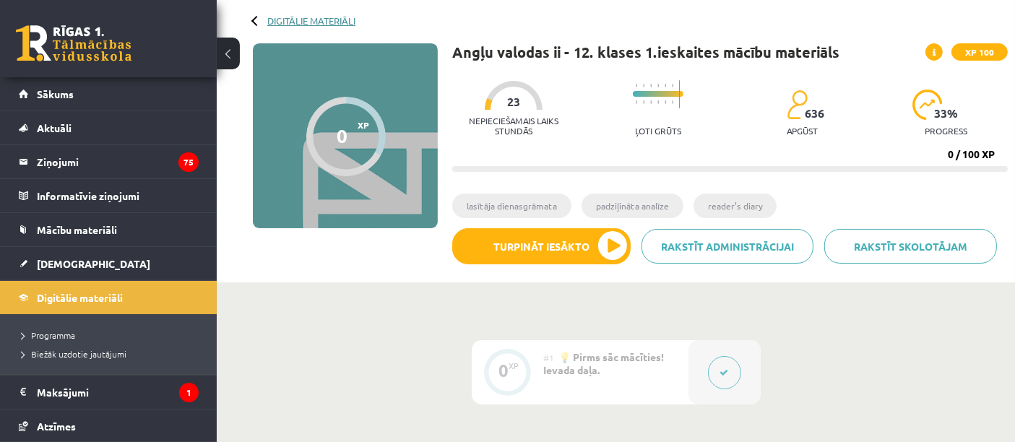
click at [293, 22] on link "Digitālie materiāli" at bounding box center [311, 20] width 88 height 11
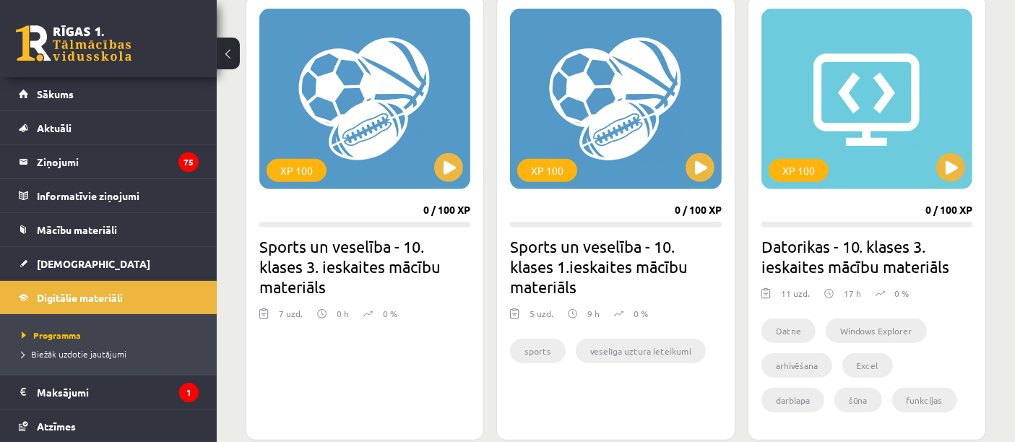
scroll to position [881, 0]
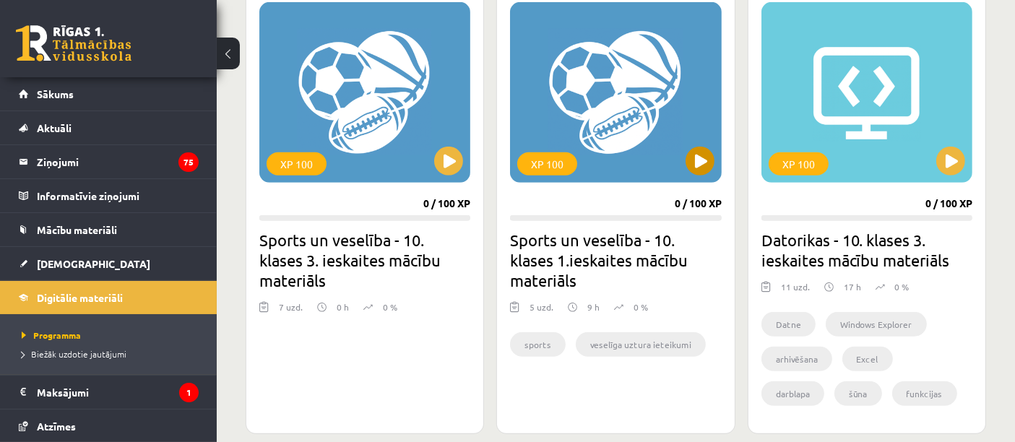
click at [678, 139] on div "XP 100" at bounding box center [615, 92] width 211 height 181
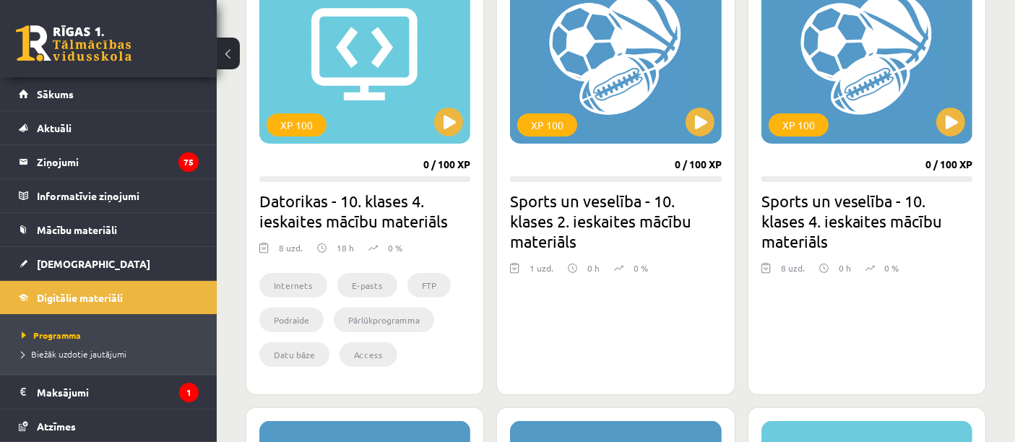
scroll to position [461, 0]
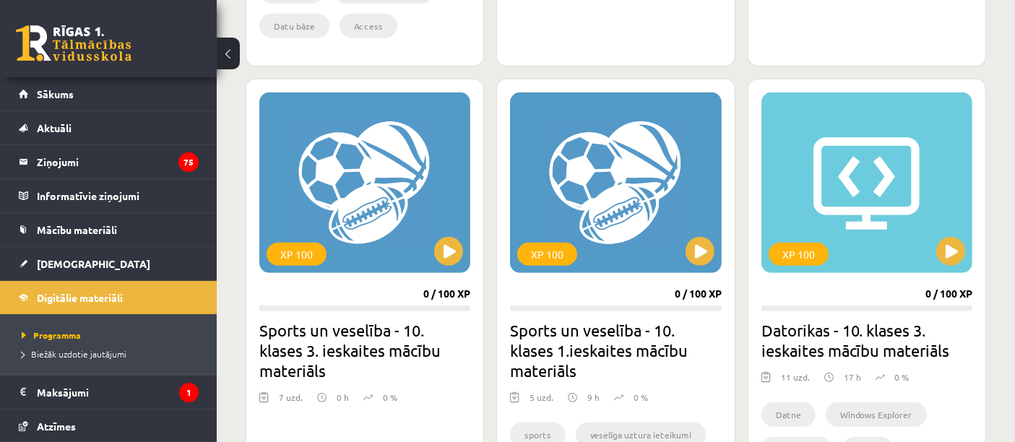
scroll to position [531, 0]
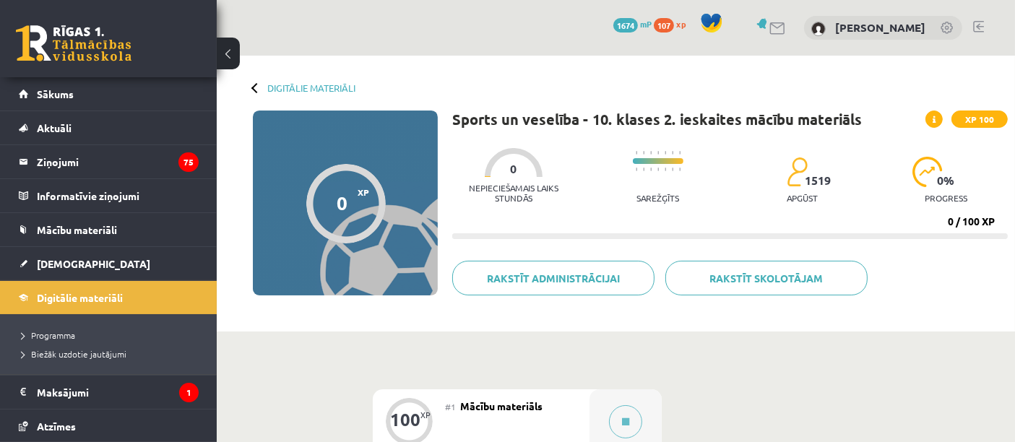
scroll to position [27, 0]
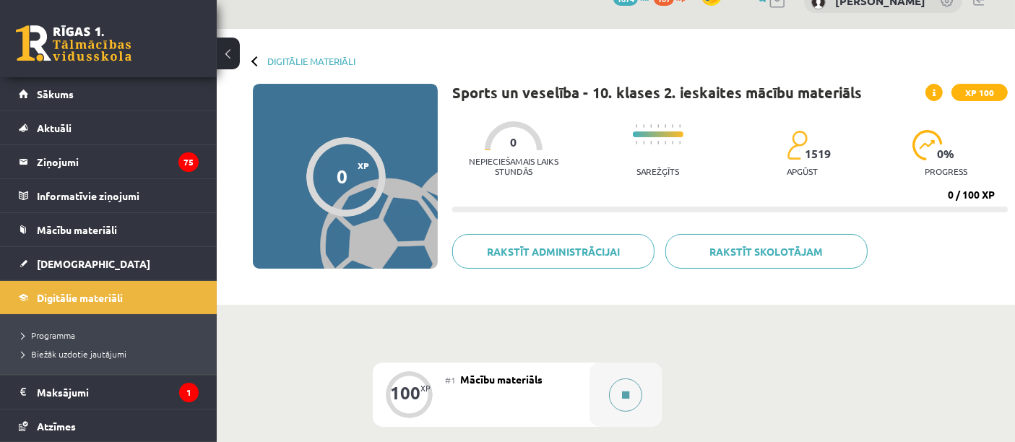
click at [619, 402] on button at bounding box center [625, 394] width 33 height 33
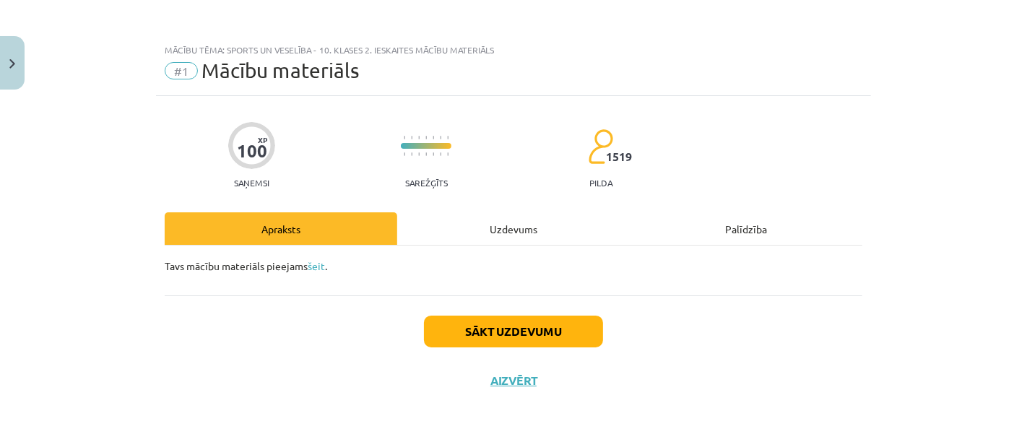
click at [521, 226] on div "Uzdevums" at bounding box center [513, 228] width 233 height 32
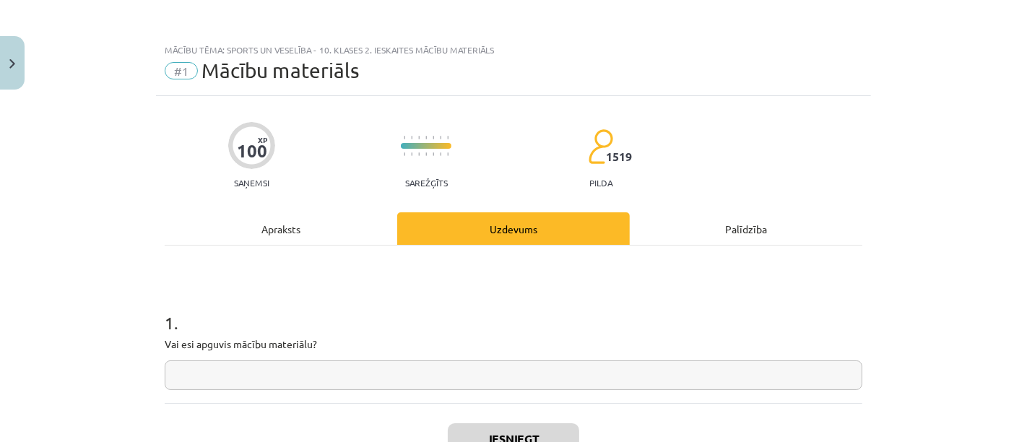
click at [276, 207] on div "100 XP Saņemsi Sarežģīts 1519 pilda Apraksts Uzdevums Palīdzība 1 . Vai esi apg…" at bounding box center [513, 304] width 715 height 417
click at [240, 230] on div "Apraksts" at bounding box center [281, 228] width 233 height 32
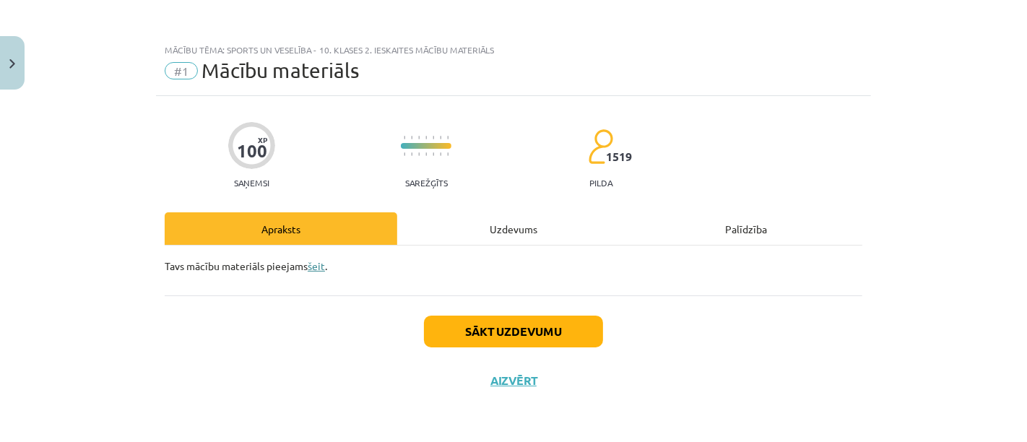
click at [313, 262] on link "šeit" at bounding box center [316, 265] width 17 height 13
click at [502, 225] on div "Uzdevums" at bounding box center [513, 228] width 233 height 32
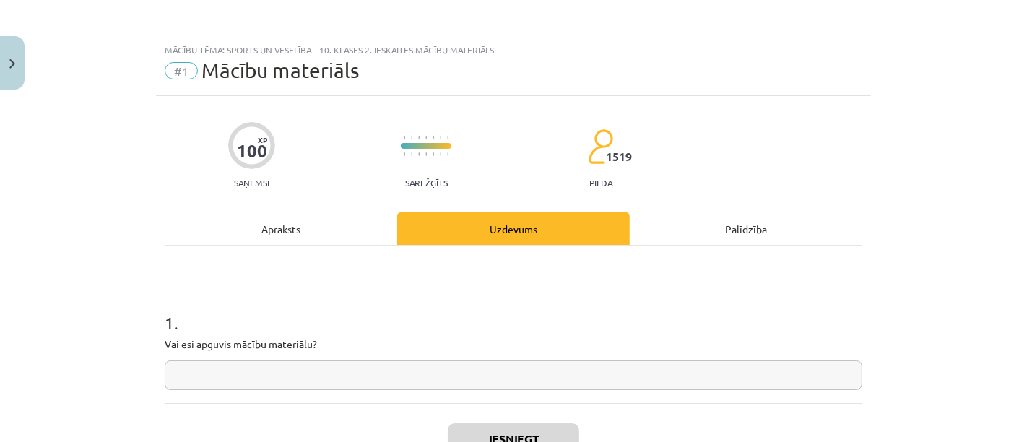
click at [320, 334] on div "1 . Vai esi apguvis mācību materiālu?" at bounding box center [514, 338] width 698 height 103
click at [315, 362] on input "text" at bounding box center [514, 375] width 698 height 30
type input "**"
click at [503, 437] on button "Iesniegt" at bounding box center [513, 439] width 131 height 32
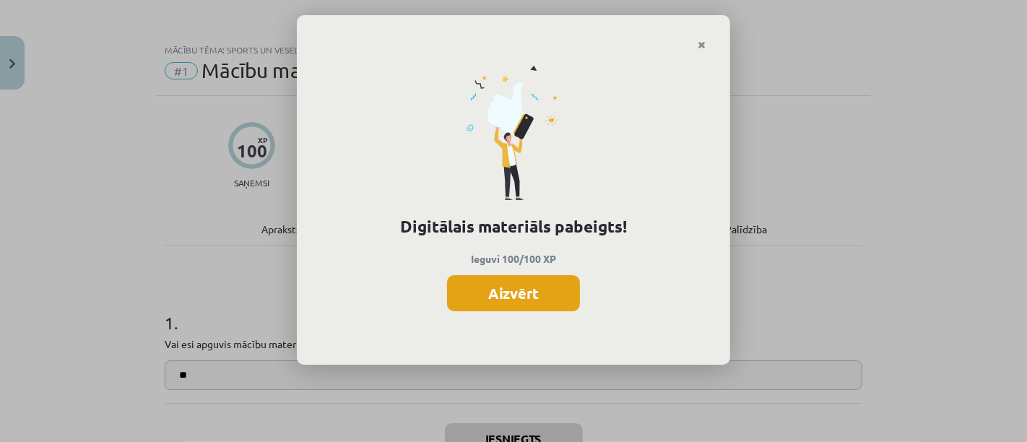
click at [538, 288] on button "Aizvērt" at bounding box center [513, 293] width 133 height 36
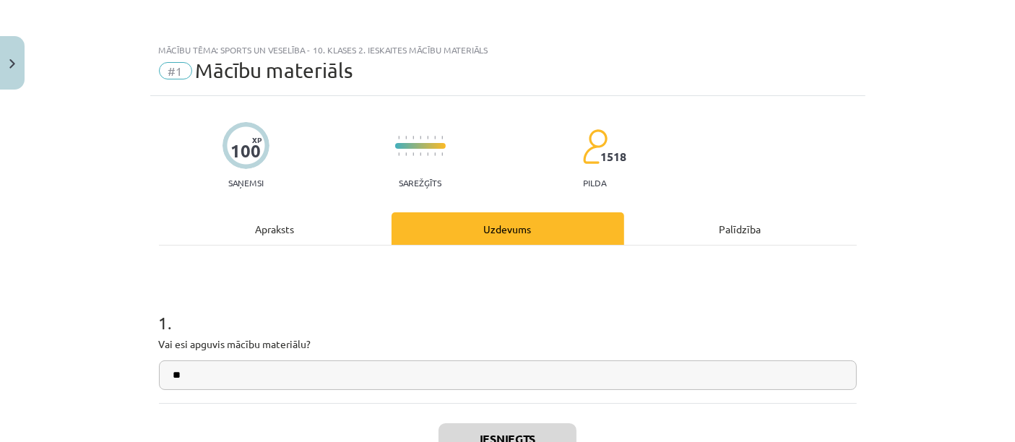
click at [9, 32] on div "Mācību tēma: Sports un veselība - 10. klases 2. ieskaites mācību materiāls #1 M…" at bounding box center [507, 221] width 1015 height 442
drag, startPoint x: 0, startPoint y: 72, endPoint x: 12, endPoint y: 13, distance: 60.5
click at [12, 13] on div "Mācību tēma: Sports un veselība - 10. klases 2. ieskaites mācību materiāls #1 M…" at bounding box center [507, 221] width 1015 height 442
click at [6, 59] on button "Close" at bounding box center [12, 62] width 25 height 53
click at [75, 30] on div "Mācību tēma: Sports un veselība - 10. klases 2. ieskaites mācību materiāls #1 M…" at bounding box center [507, 221] width 1015 height 442
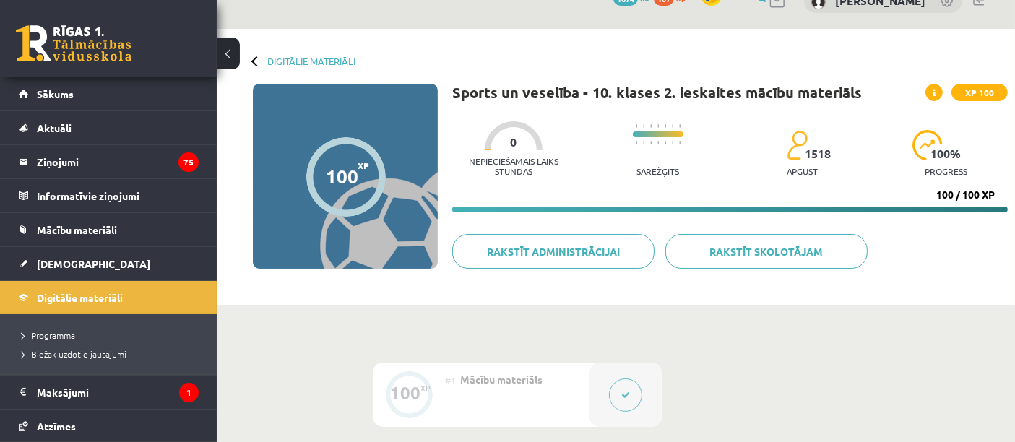
click at [82, 38] on link at bounding box center [74, 43] width 116 height 36
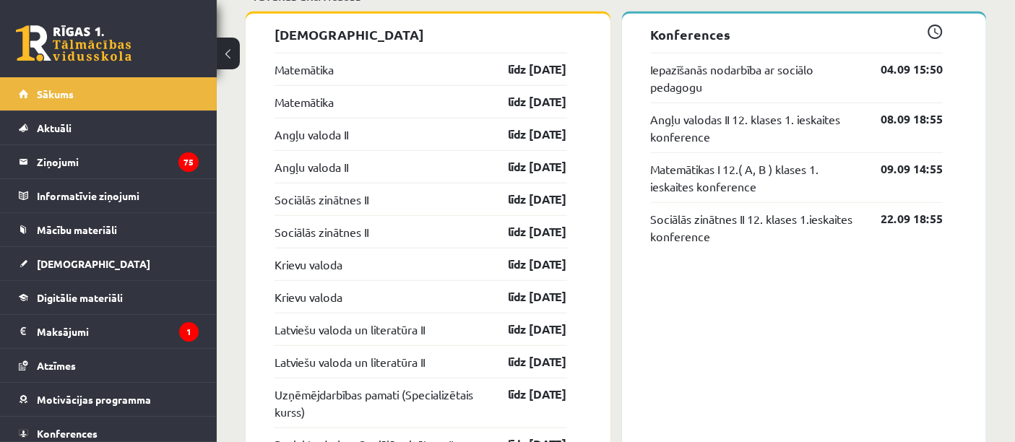
scroll to position [1190, 0]
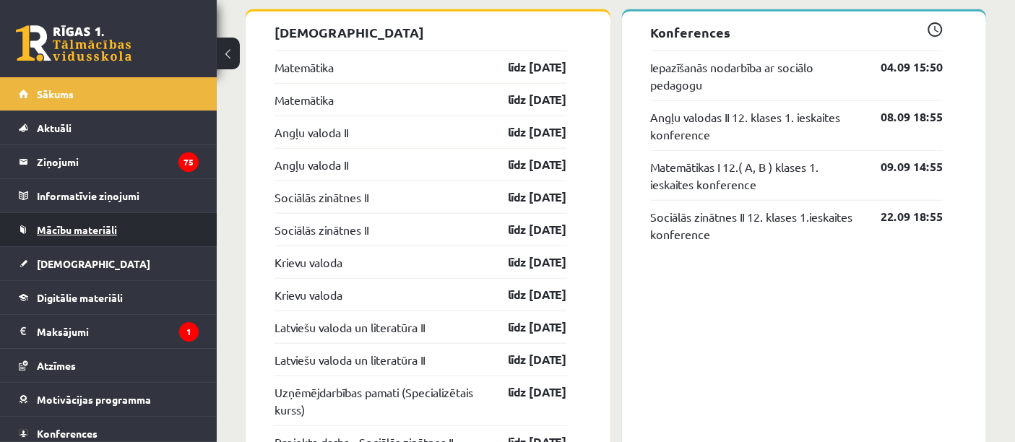
click at [104, 224] on span "Mācību materiāli" at bounding box center [77, 229] width 80 height 13
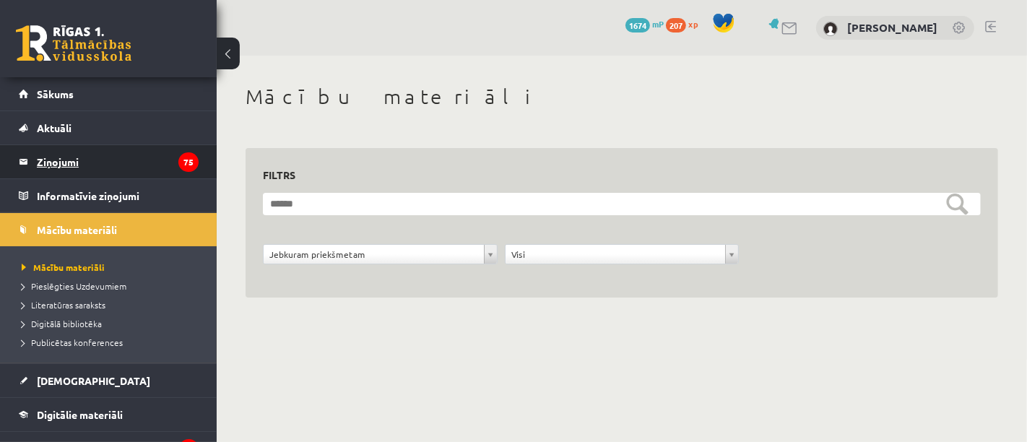
click at [79, 146] on legend "Ziņojumi 75" at bounding box center [118, 161] width 162 height 33
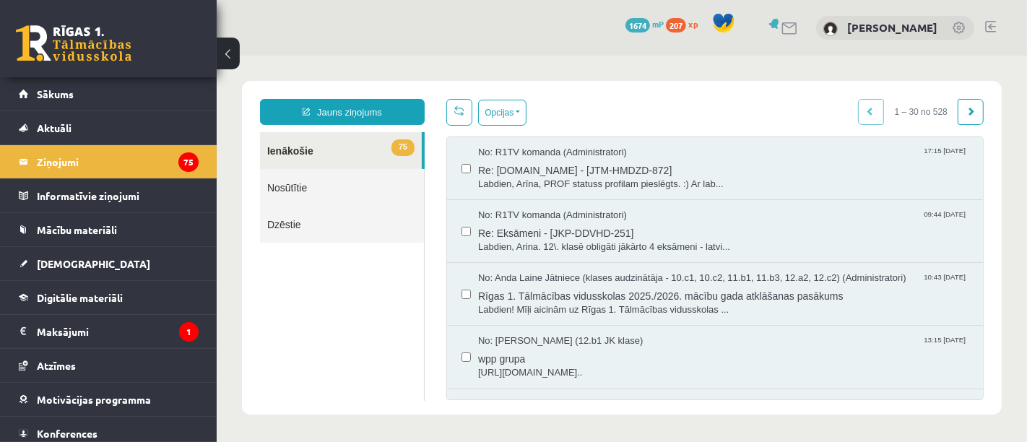
click at [32, 17] on div "10 Dāvanas 1674 mP 207 xp" at bounding box center [108, 38] width 217 height 77
click at [40, 22] on div "10 Dāvanas 1674 mP 207 xp" at bounding box center [108, 38] width 217 height 77
click at [95, 58] on link at bounding box center [74, 43] width 116 height 36
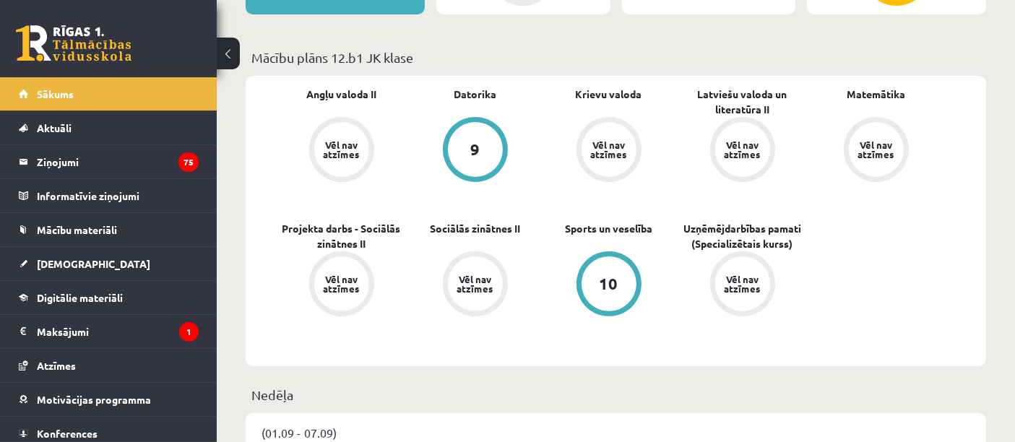
scroll to position [392, 0]
click at [78, 36] on link at bounding box center [74, 43] width 116 height 36
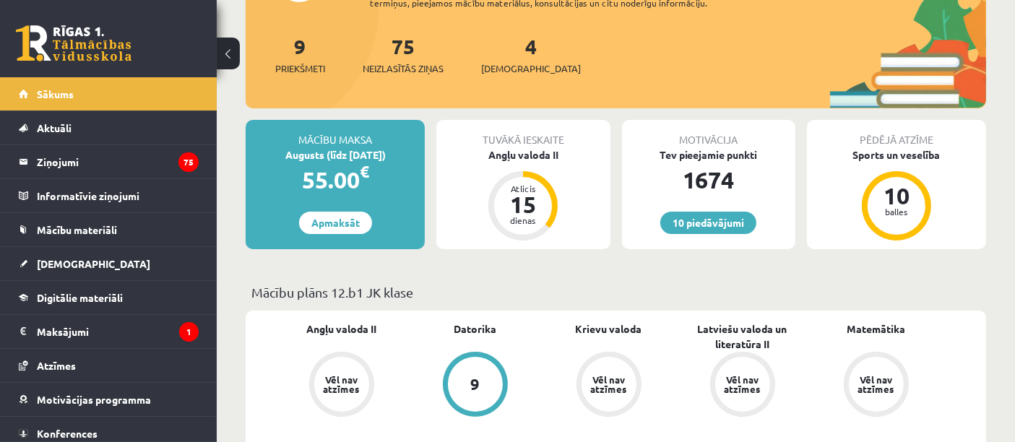
scroll to position [153, 0]
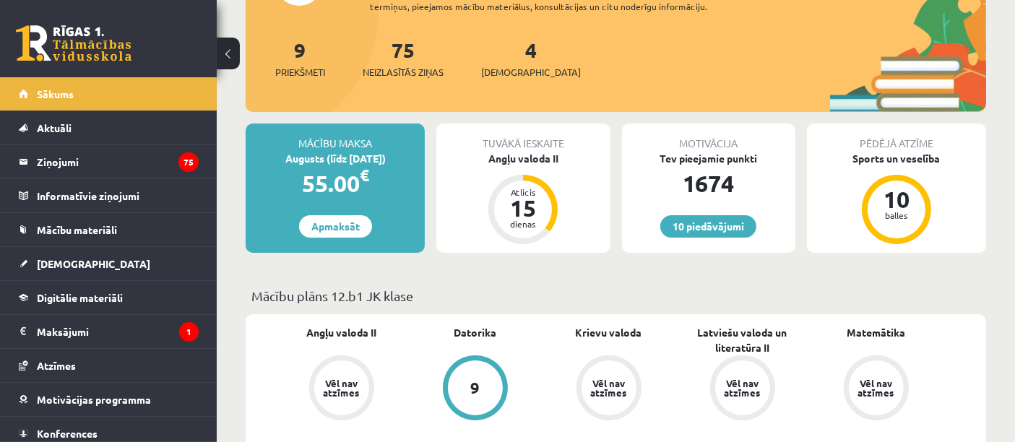
click at [607, 207] on div "Tuvākā ieskaite Angļu valoda II Atlicis 15 dienas" at bounding box center [522, 187] width 173 height 129
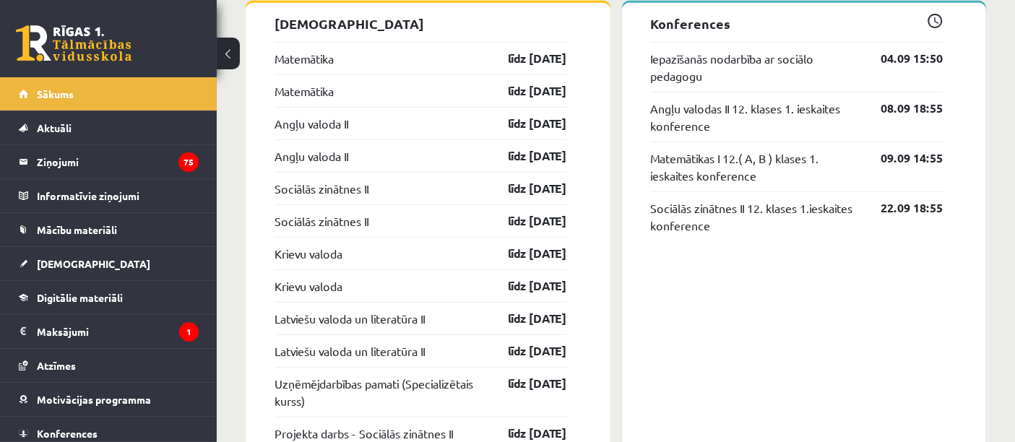
scroll to position [1232, 0]
